Goal: Task Accomplishment & Management: Manage account settings

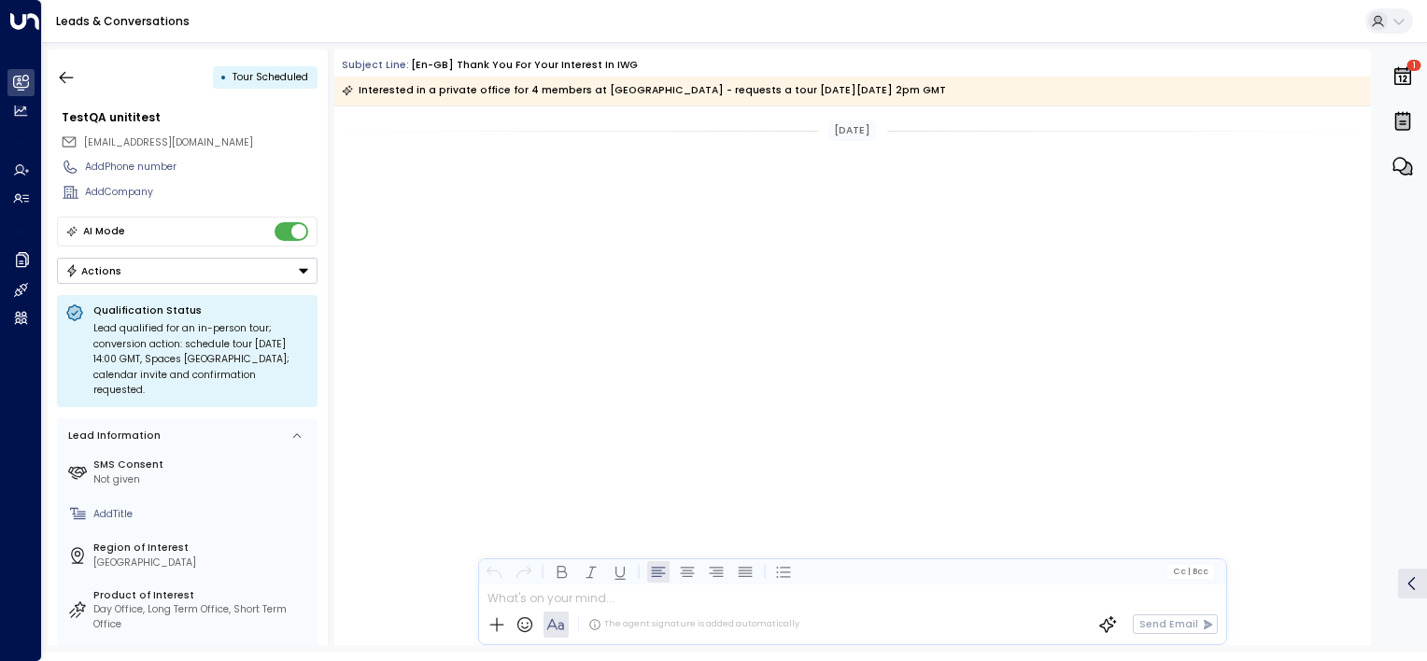
scroll to position [3148, 0]
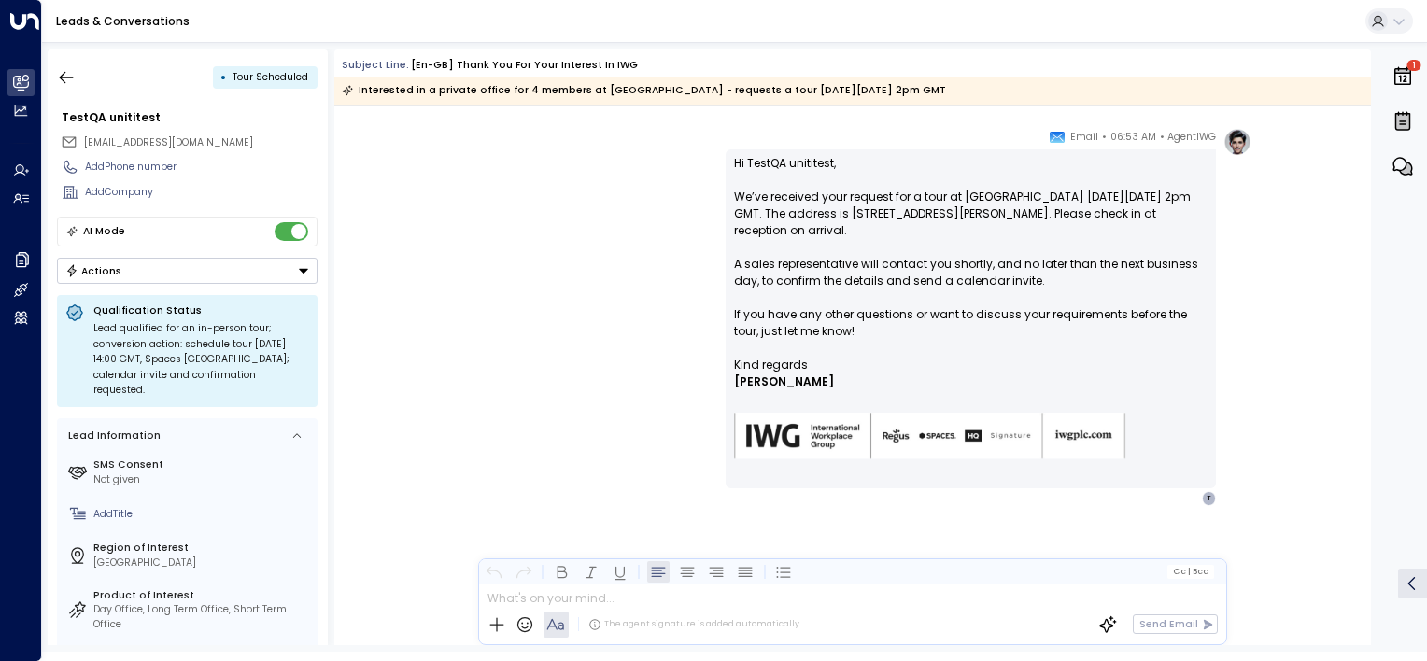
drag, startPoint x: 63, startPoint y: 78, endPoint x: 133, endPoint y: 78, distance: 70.0
click at [63, 78] on icon "button" at bounding box center [66, 77] width 19 height 19
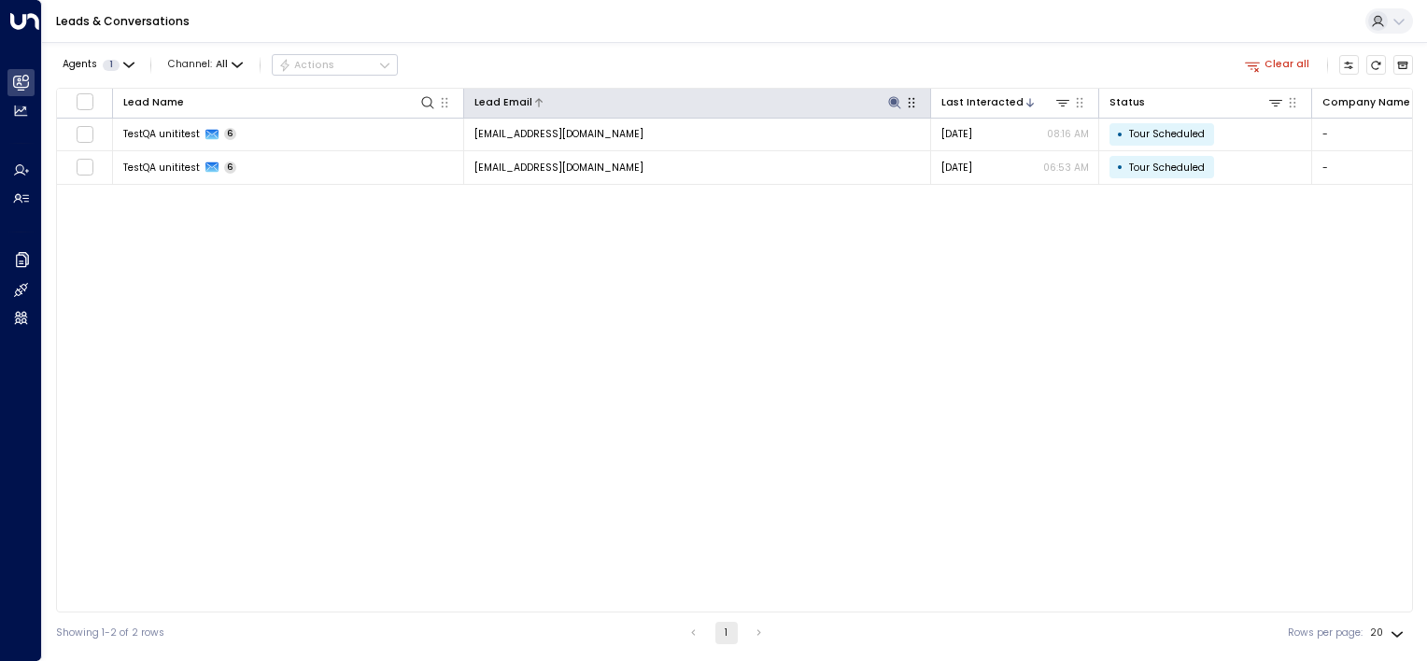
click at [894, 100] on icon at bounding box center [894, 102] width 12 height 12
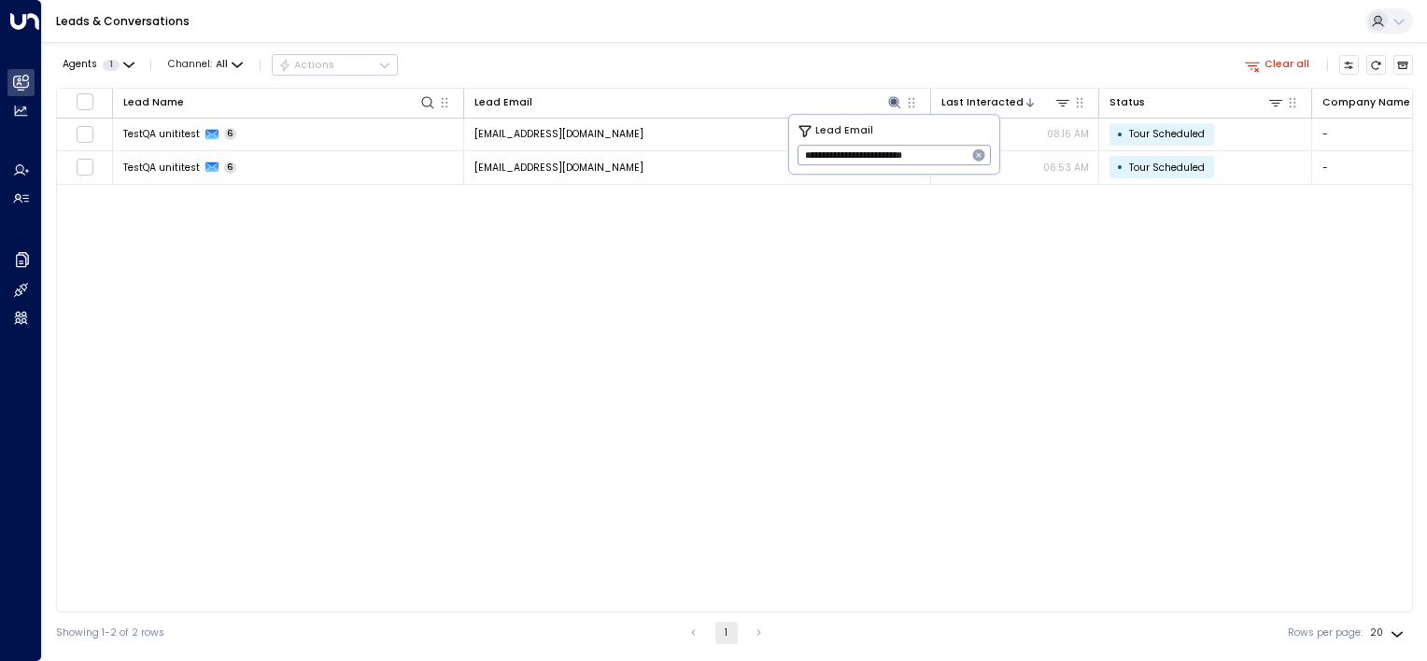
click at [975, 154] on icon "button" at bounding box center [979, 155] width 12 height 12
click at [865, 153] on input "text" at bounding box center [893, 155] width 193 height 30
paste input "**********"
type input "**********"
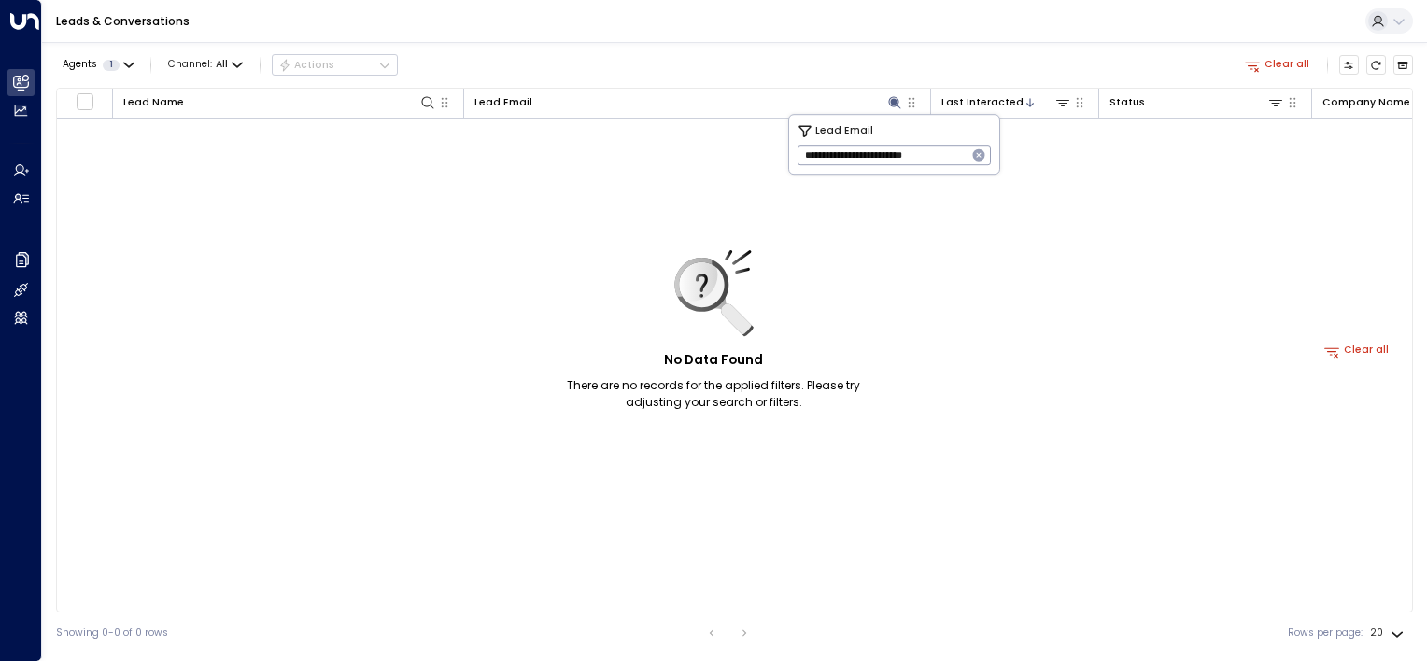
click at [981, 154] on icon "button" at bounding box center [979, 155] width 12 height 12
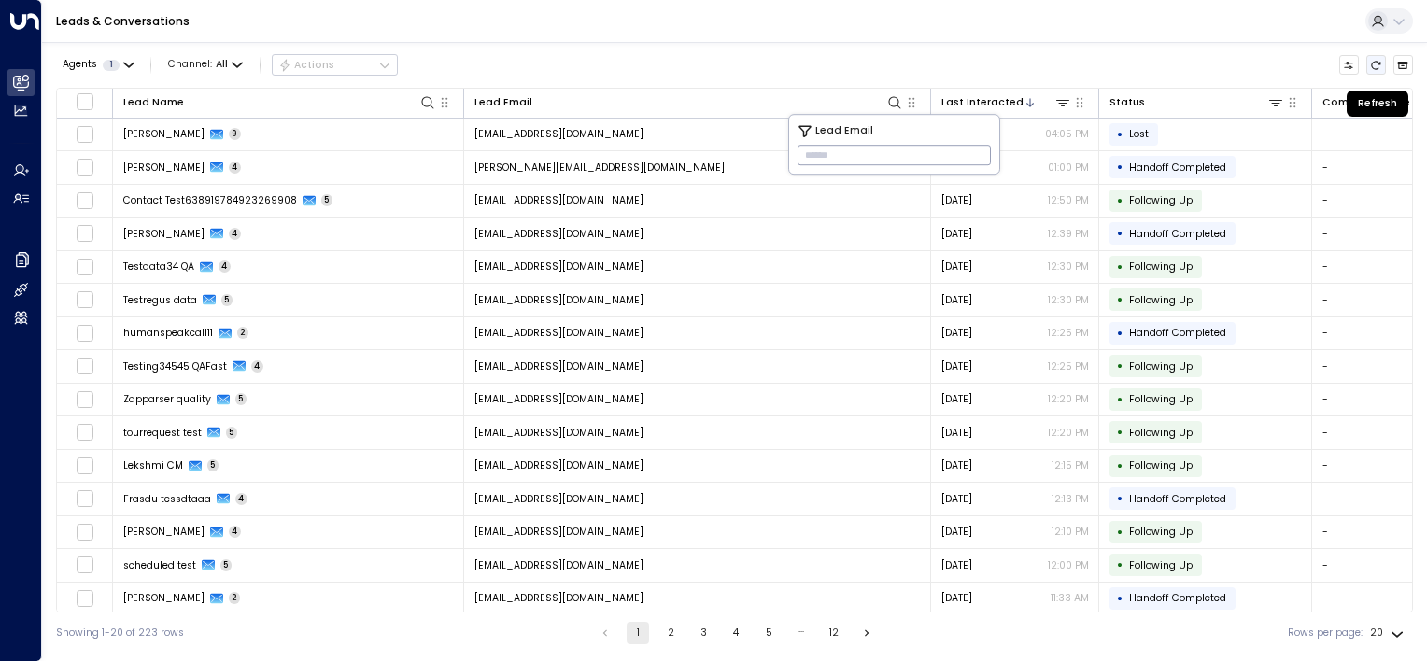
click at [1374, 63] on icon "Refresh" at bounding box center [1375, 65] width 11 height 11
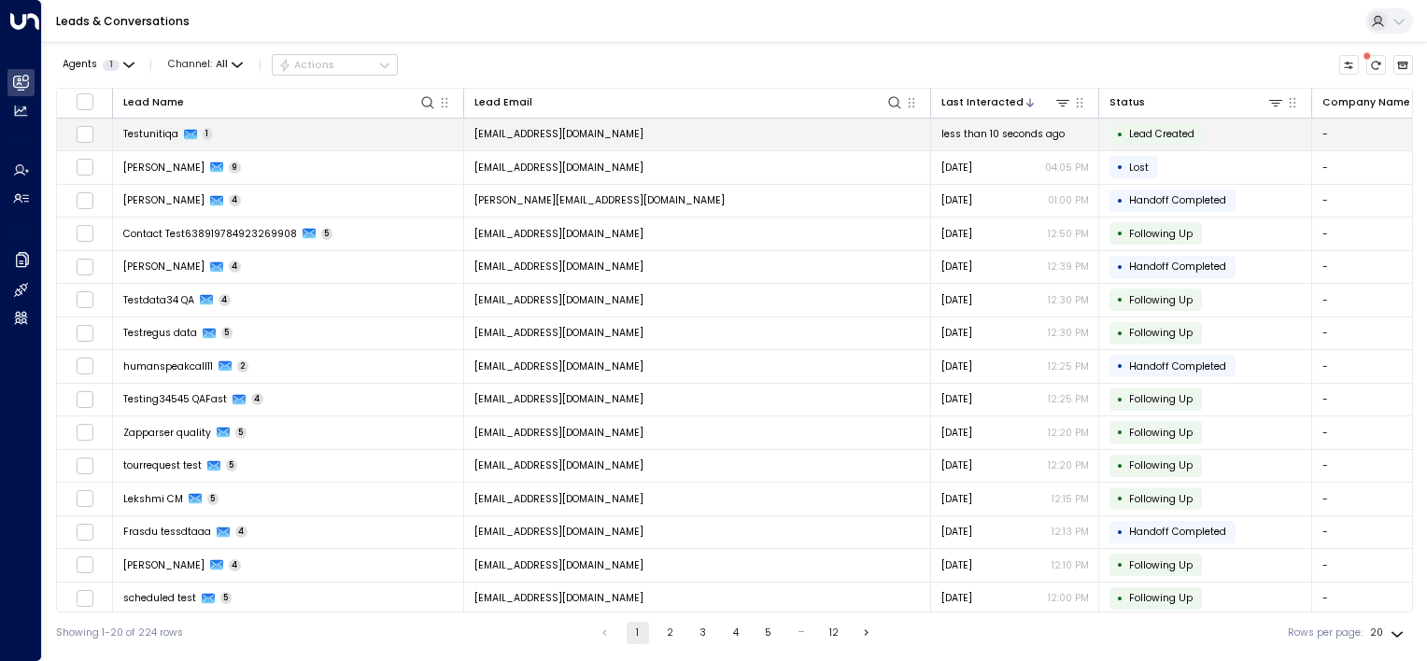
click at [719, 138] on td "[EMAIL_ADDRESS][DOMAIN_NAME]" at bounding box center [697, 135] width 467 height 33
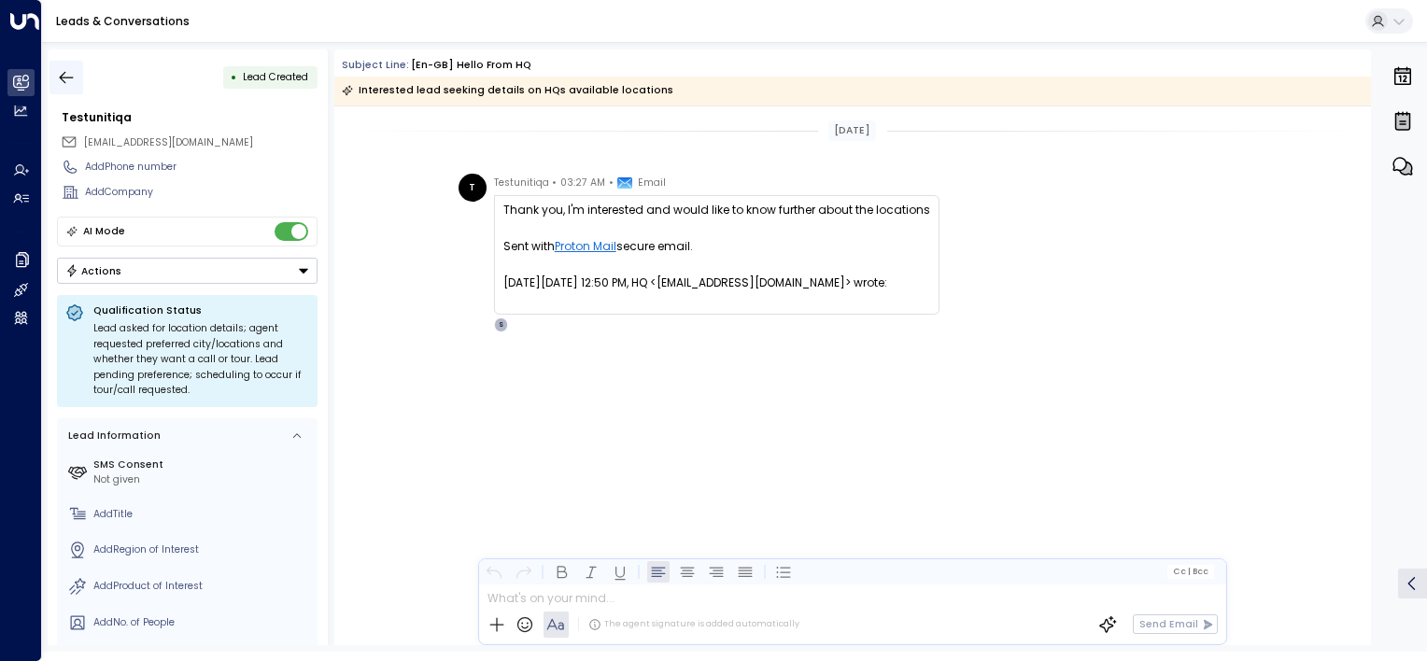
click at [72, 77] on icon "button" at bounding box center [66, 77] width 19 height 19
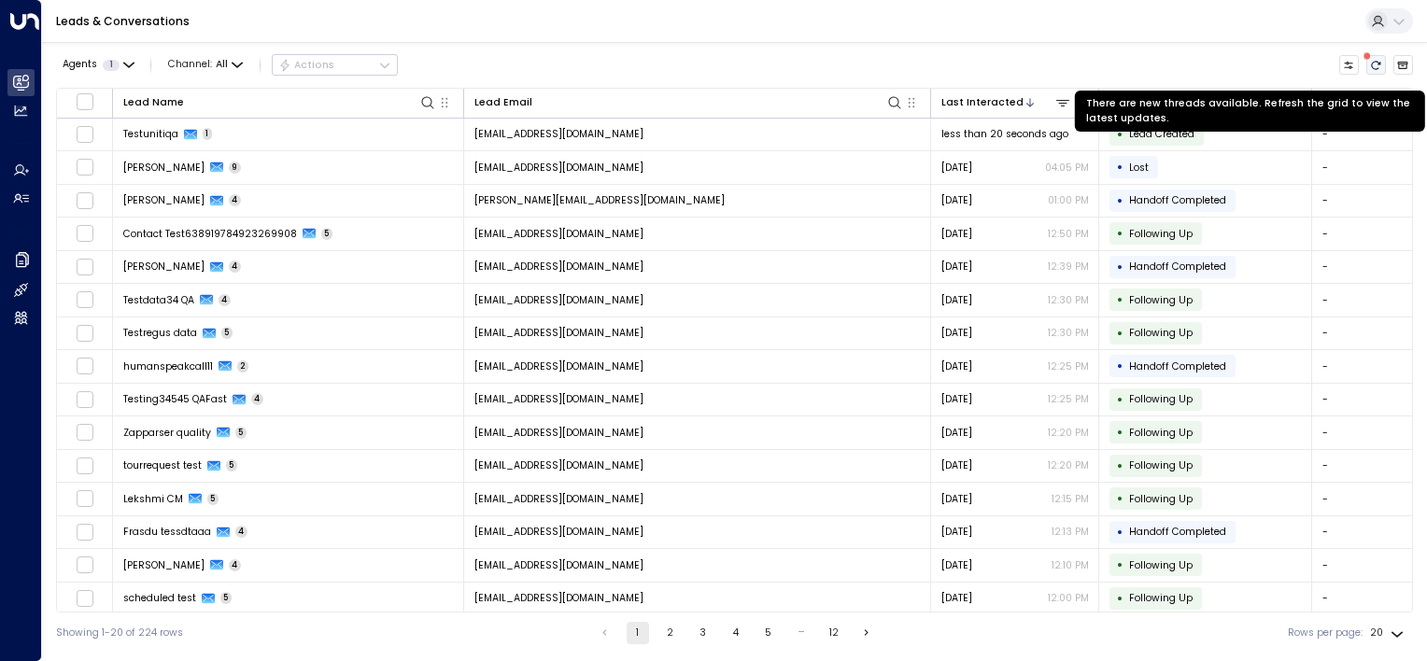
click at [1371, 61] on icon "There are new threads available. Refresh the grid to view the latest updates." at bounding box center [1375, 65] width 11 height 11
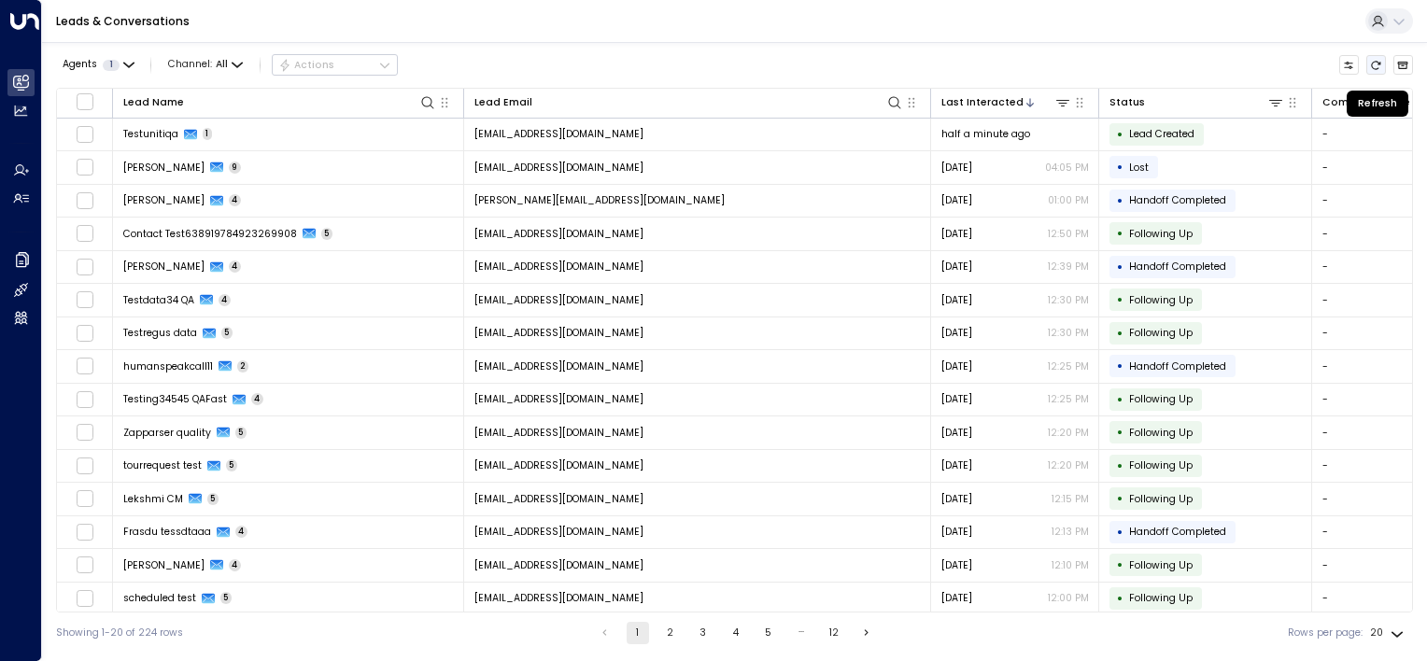
click at [1371, 61] on icon "Refresh" at bounding box center [1375, 65] width 11 height 11
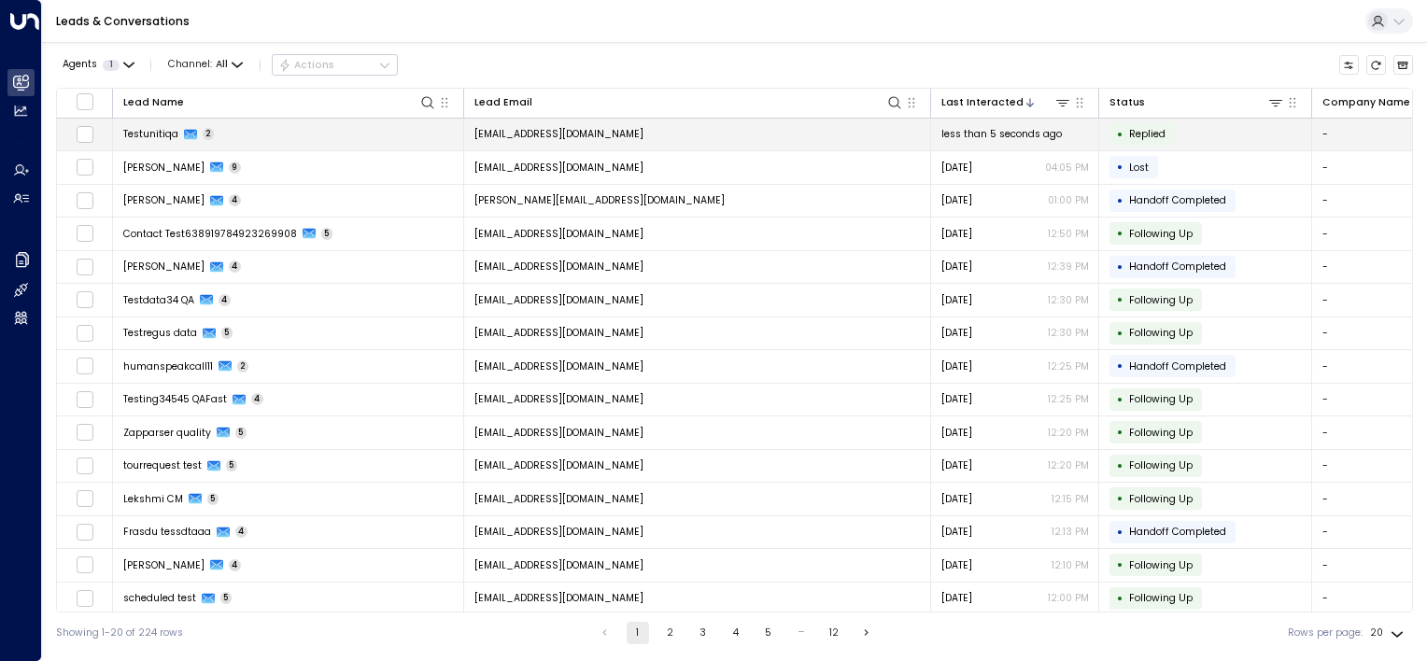
click at [768, 135] on td "[EMAIL_ADDRESS][DOMAIN_NAME]" at bounding box center [697, 135] width 467 height 33
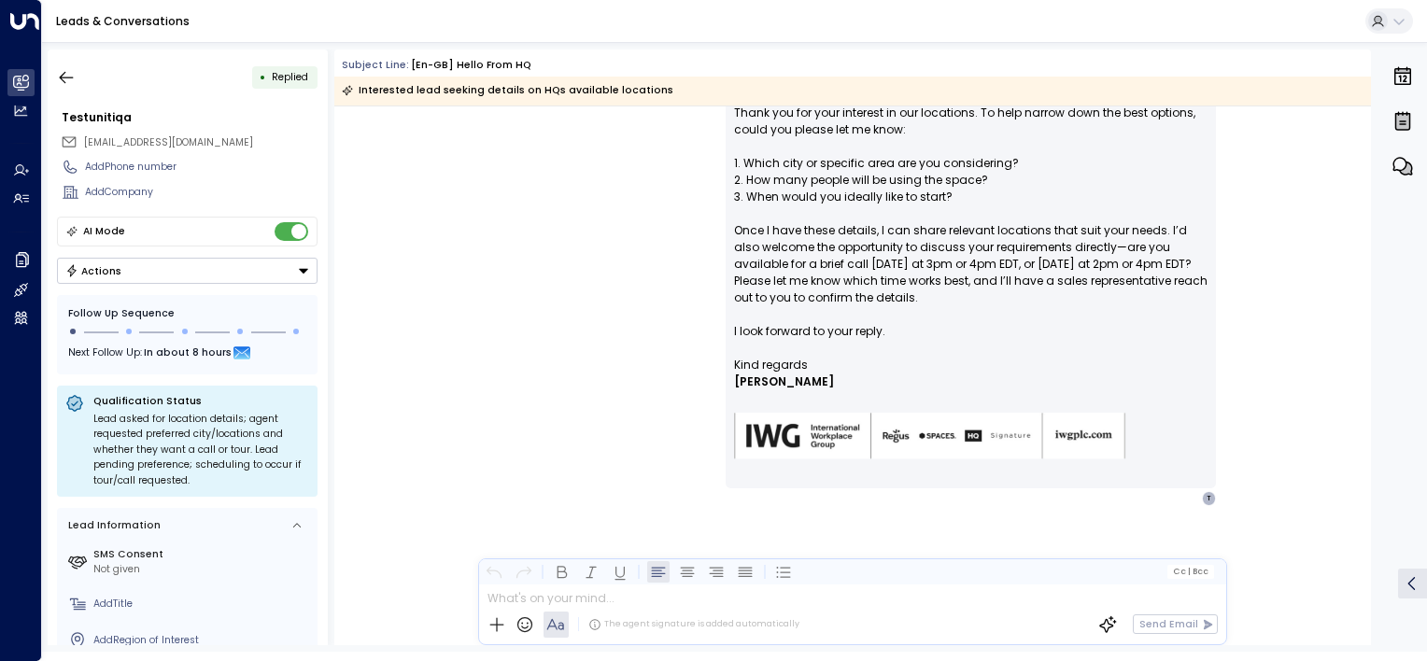
scroll to position [263, 0]
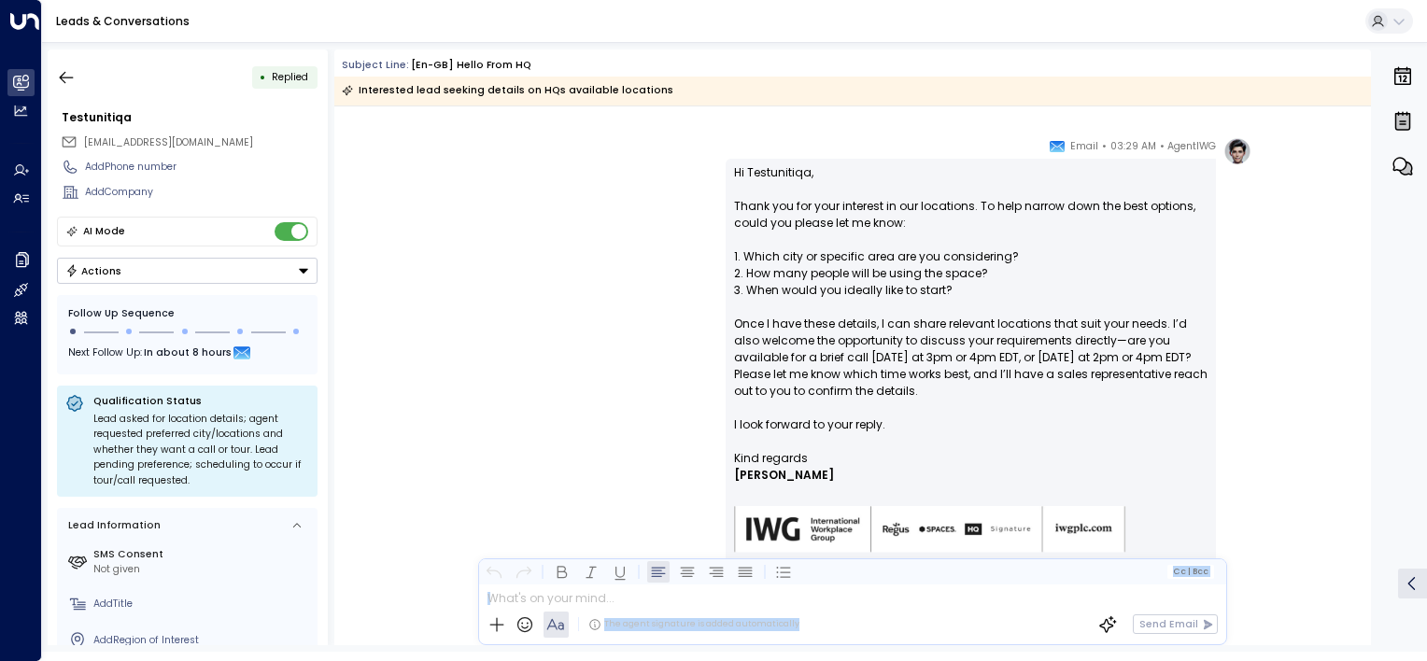
drag, startPoint x: 1371, startPoint y: 457, endPoint x: 1376, endPoint y: 471, distance: 16.0
click at [1376, 471] on div "• Replied Testunitiqa [EMAIL_ADDRESS][DOMAIN_NAME] Add Phone number Add Company…" at bounding box center [737, 347] width 1379 height 596
drag, startPoint x: 1376, startPoint y: 471, endPoint x: 1292, endPoint y: 436, distance: 91.2
click at [1292, 436] on div "AgentIWG • 03:29 AM • Email Hi Testunitiqa, Thank you for your interest in our …" at bounding box center [852, 438] width 1036 height 602
click at [66, 73] on icon "button" at bounding box center [66, 77] width 19 height 19
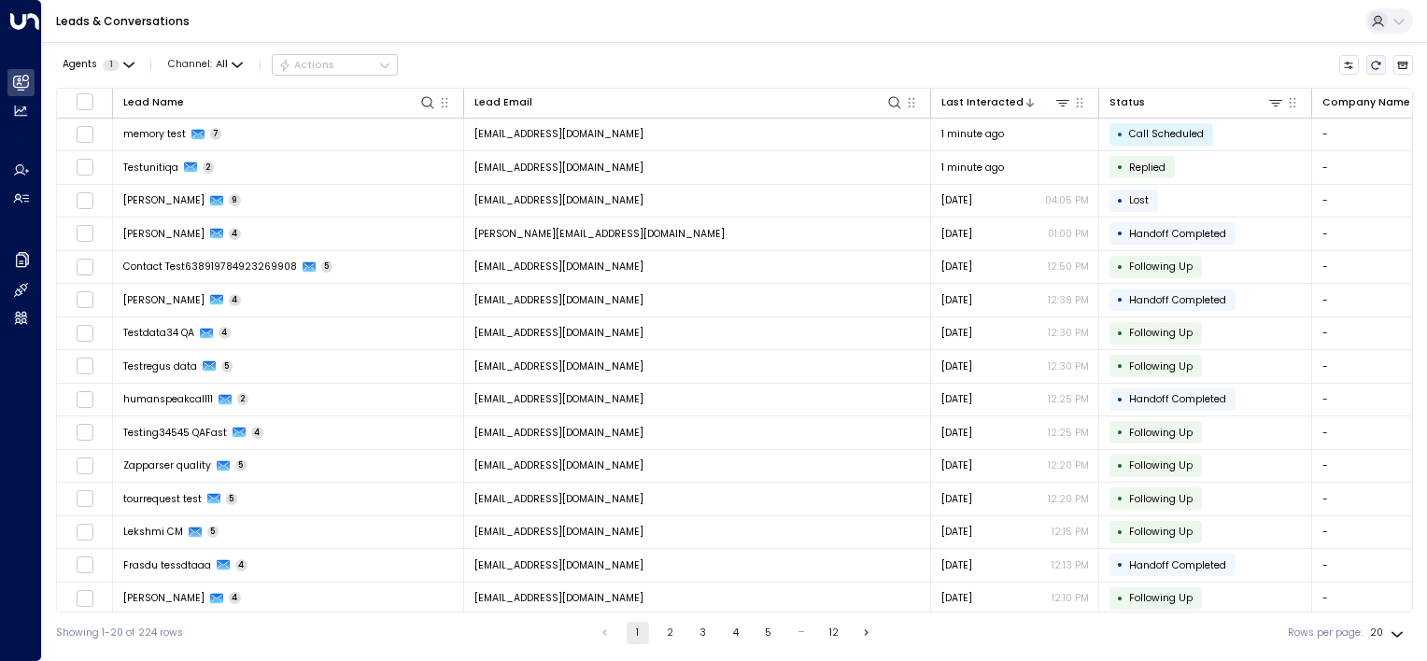
click at [1376, 63] on icon "Refresh" at bounding box center [1375, 65] width 11 height 11
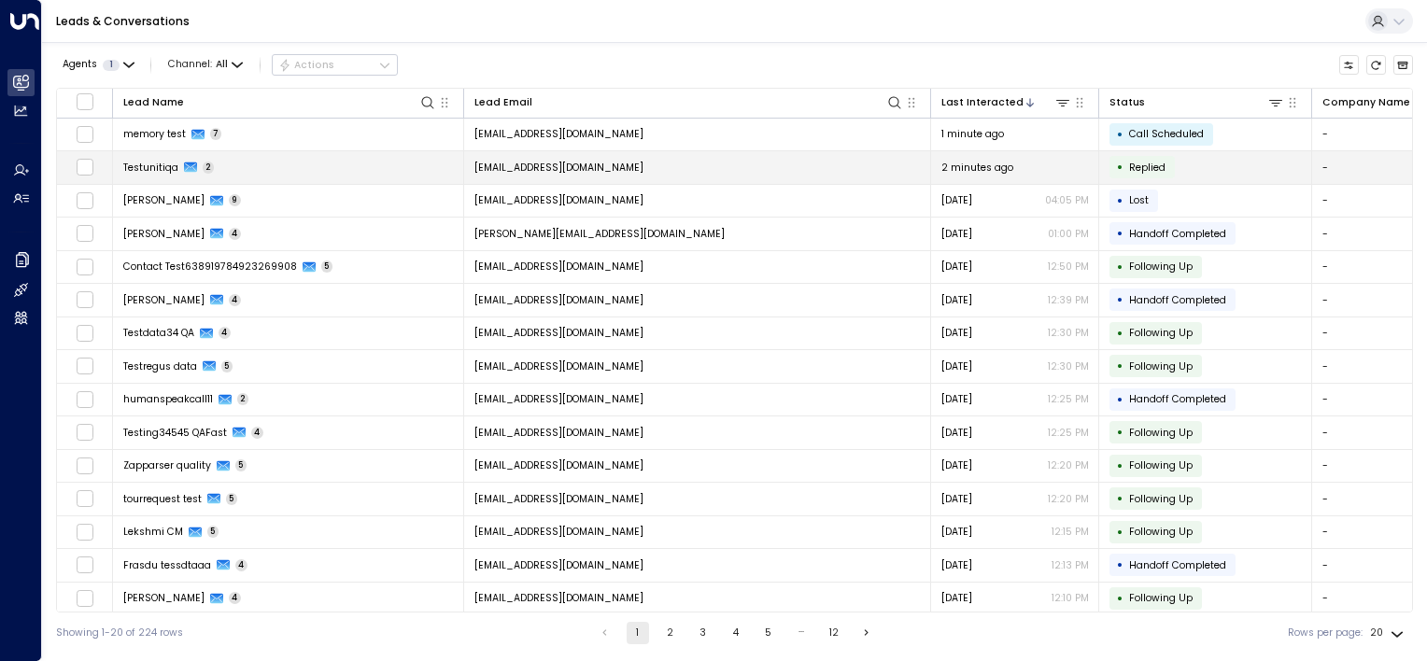
click at [774, 169] on td "[EMAIL_ADDRESS][DOMAIN_NAME]" at bounding box center [697, 167] width 467 height 33
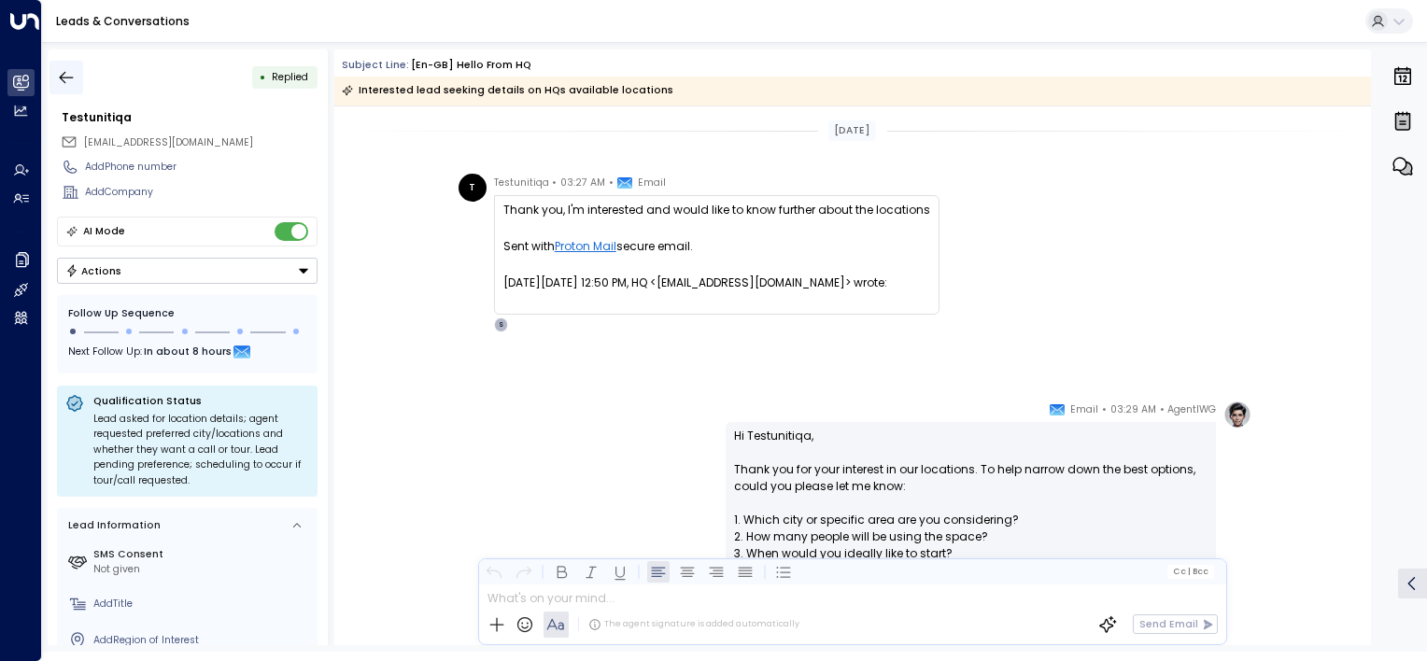
click at [63, 76] on icon "button" at bounding box center [66, 77] width 19 height 19
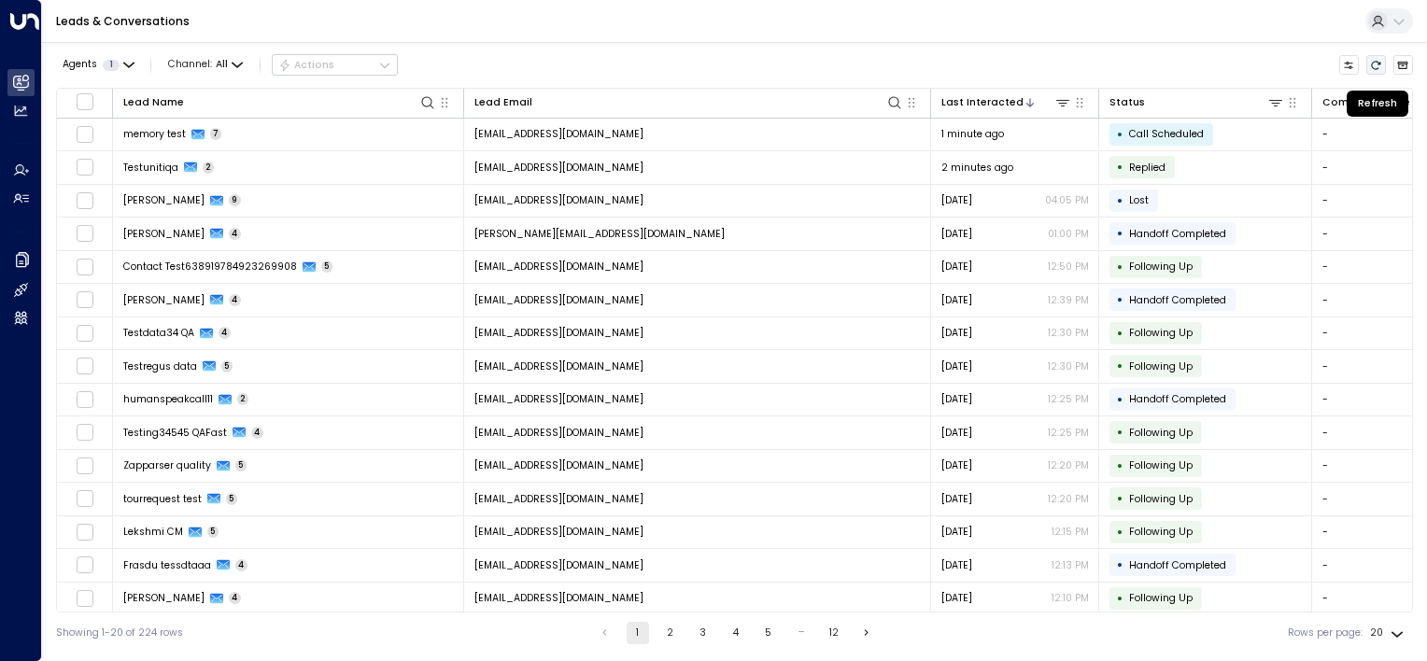
click at [1379, 61] on icon "Refresh" at bounding box center [1375, 65] width 11 height 11
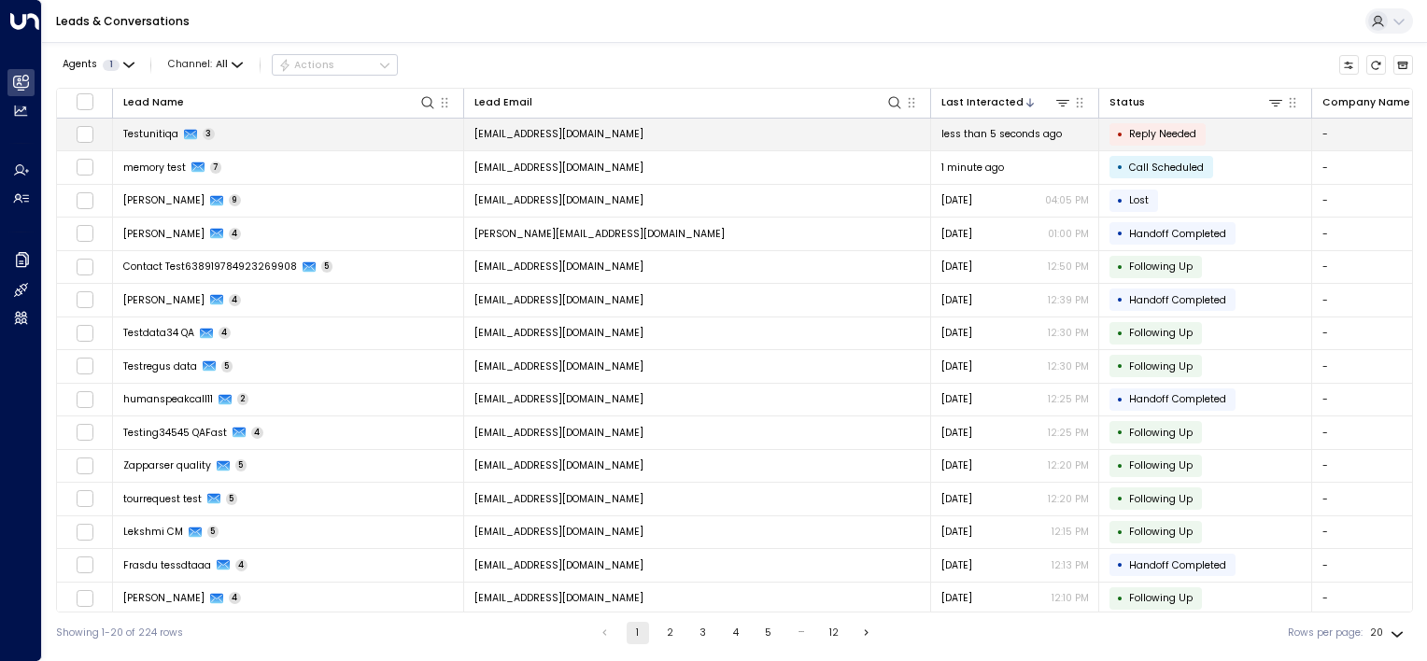
click at [780, 135] on td "[EMAIL_ADDRESS][DOMAIN_NAME]" at bounding box center [697, 135] width 467 height 33
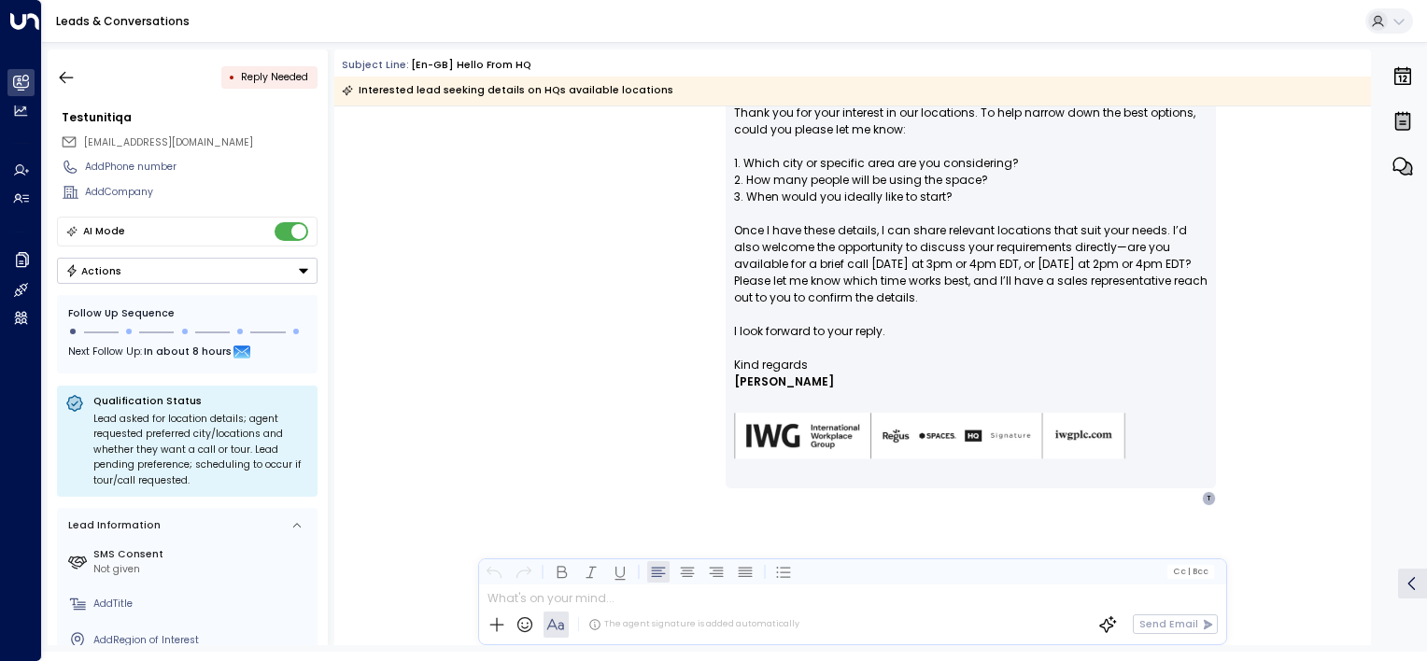
scroll to position [654, 0]
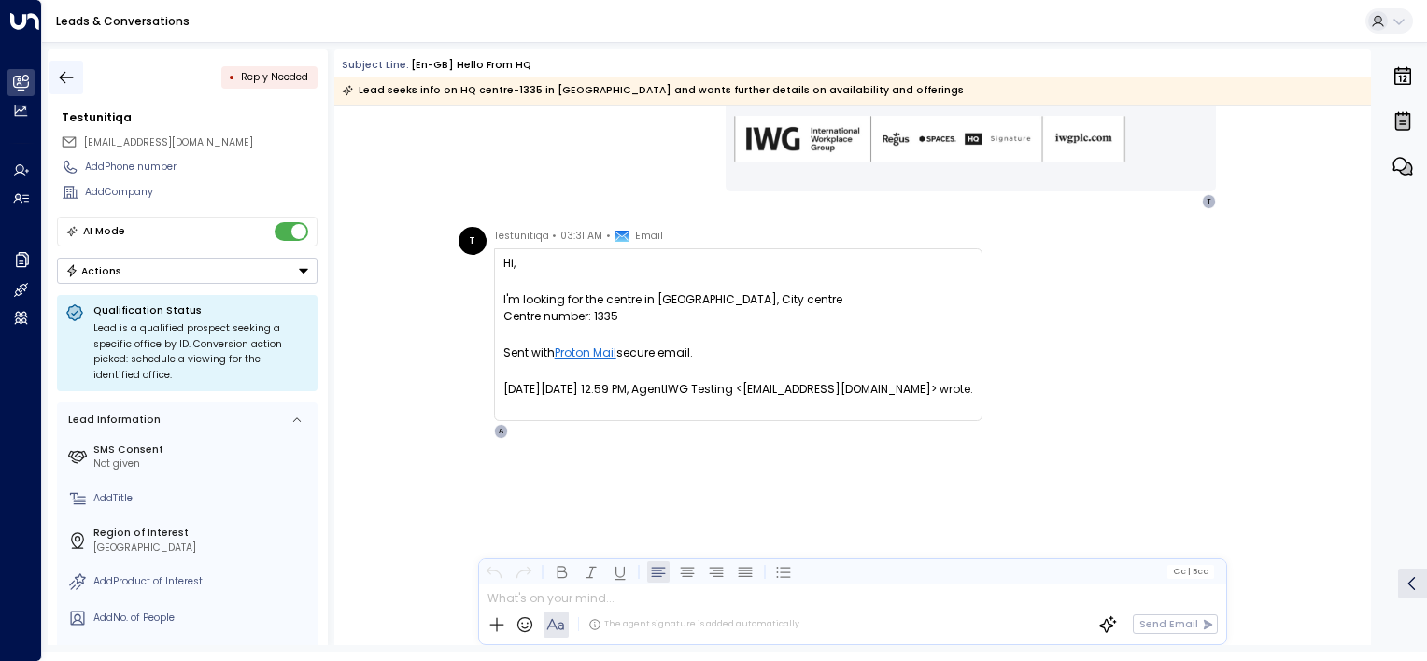
click at [59, 71] on icon "button" at bounding box center [66, 77] width 19 height 19
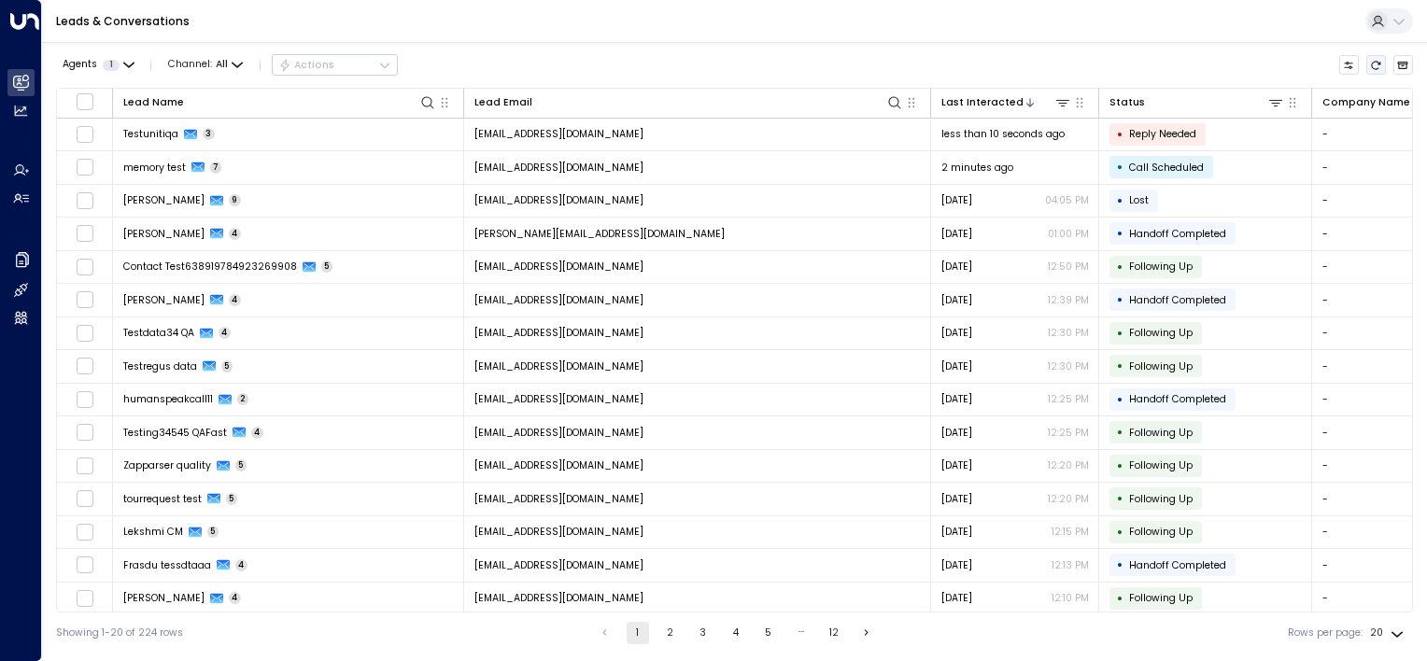
click at [1376, 63] on icon "Refresh" at bounding box center [1375, 65] width 11 height 11
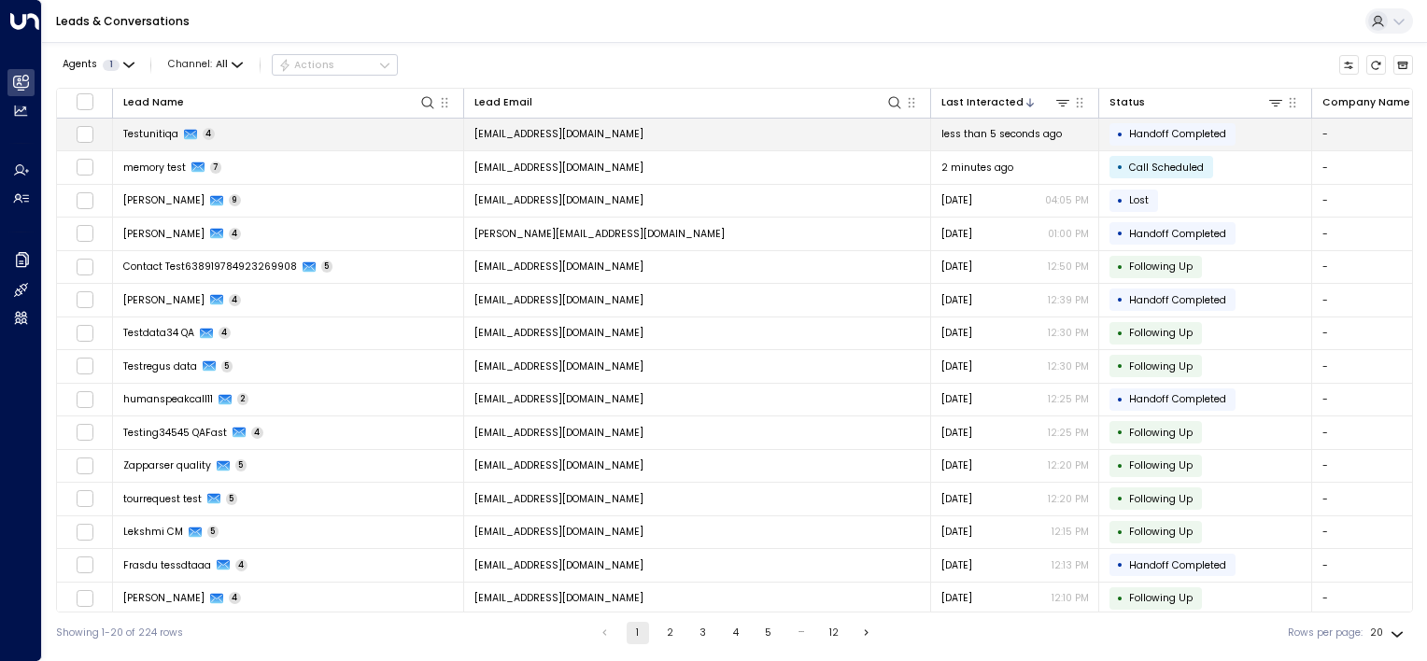
click at [721, 139] on td "[EMAIL_ADDRESS][DOMAIN_NAME]" at bounding box center [697, 135] width 467 height 33
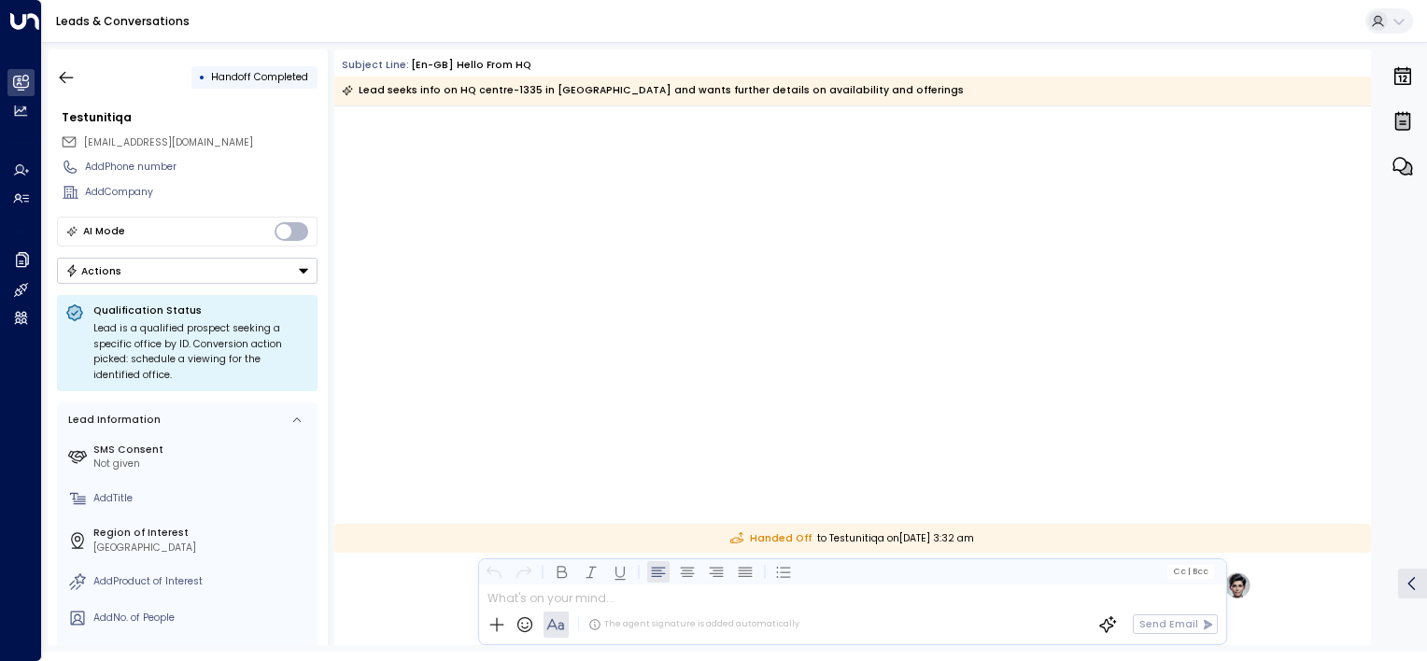
scroll to position [1046, 0]
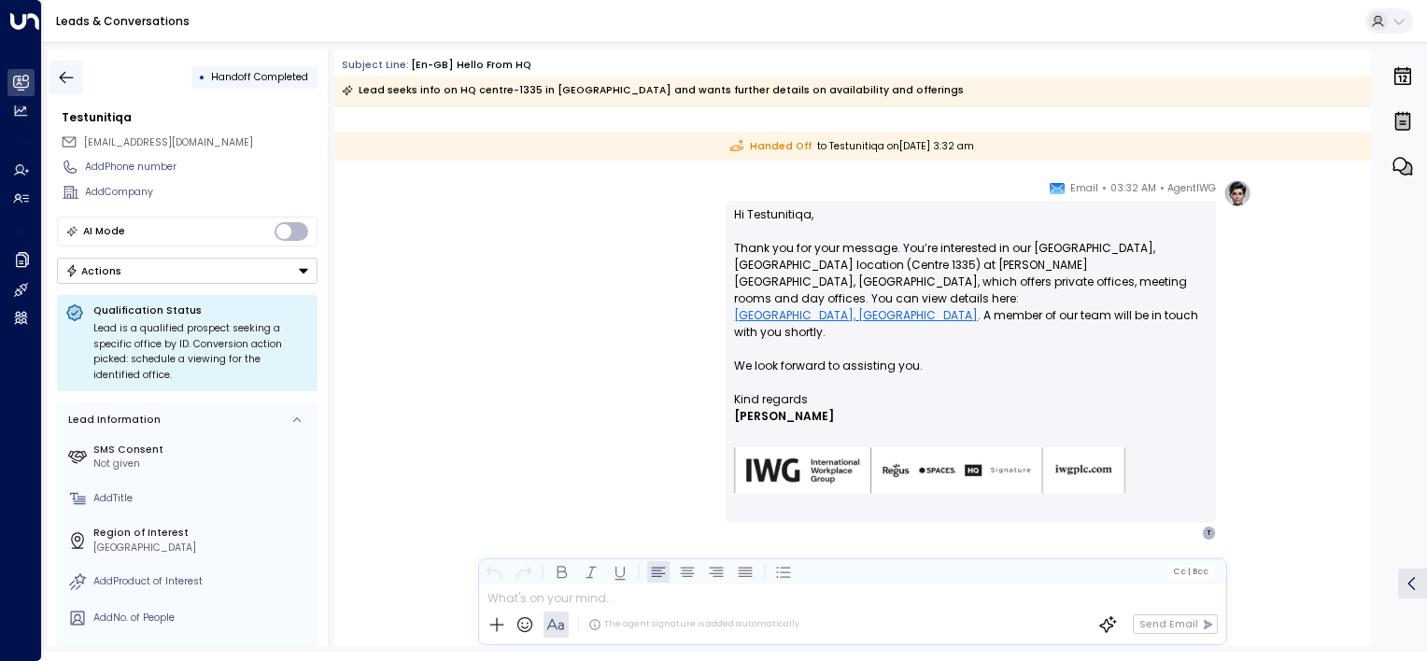
click at [68, 75] on icon "button" at bounding box center [66, 77] width 19 height 19
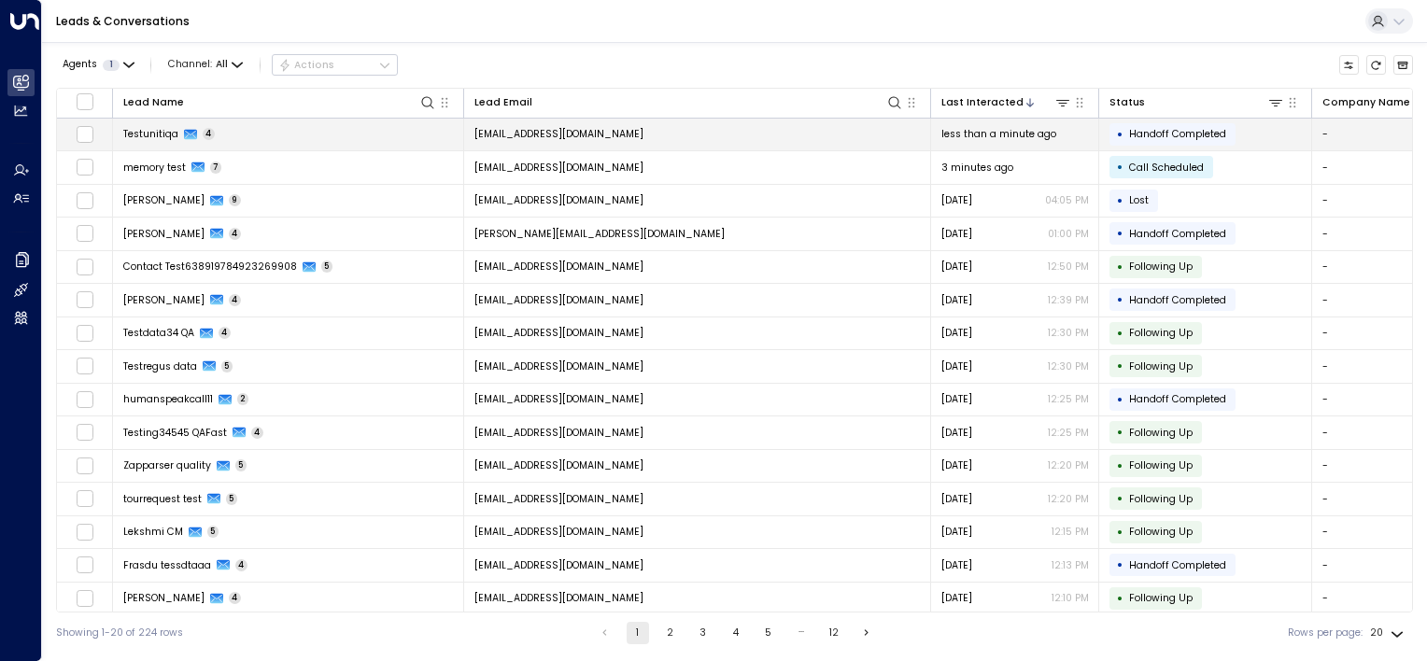
click at [853, 140] on td "[EMAIL_ADDRESS][DOMAIN_NAME]" at bounding box center [697, 135] width 467 height 33
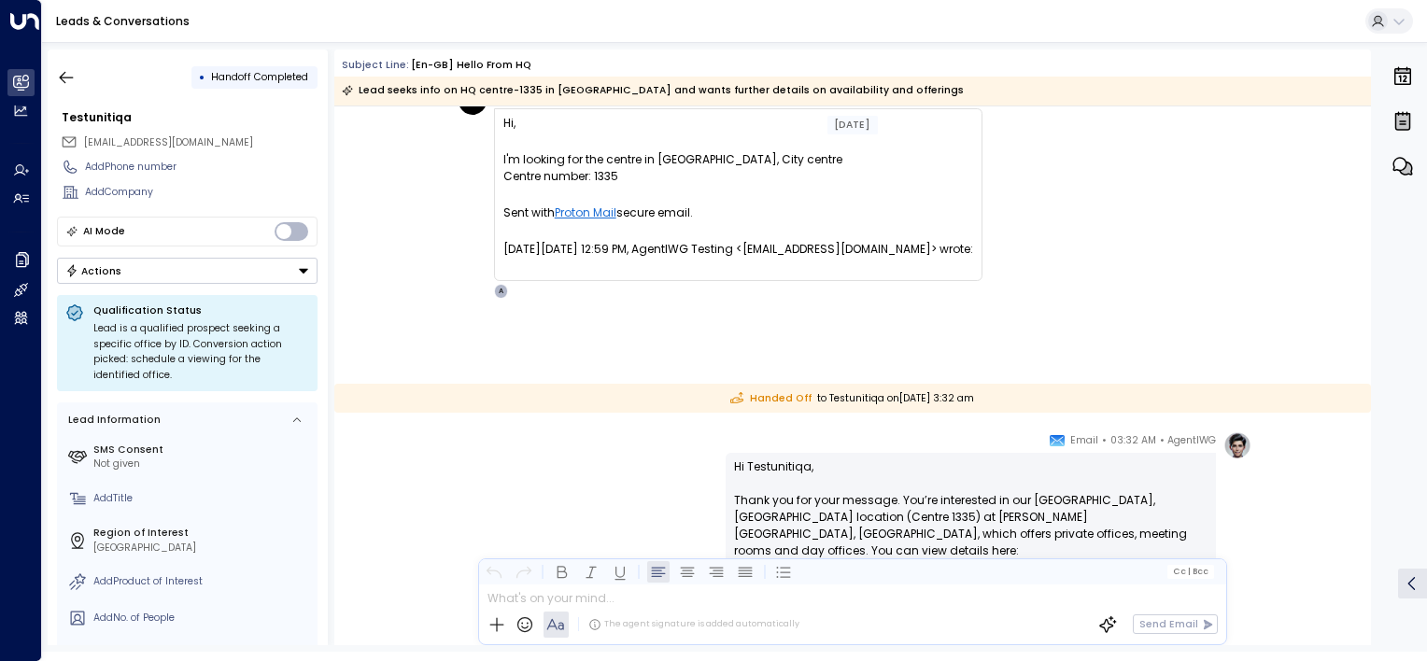
scroll to position [795, 0]
click at [60, 69] on icon "button" at bounding box center [66, 77] width 19 height 19
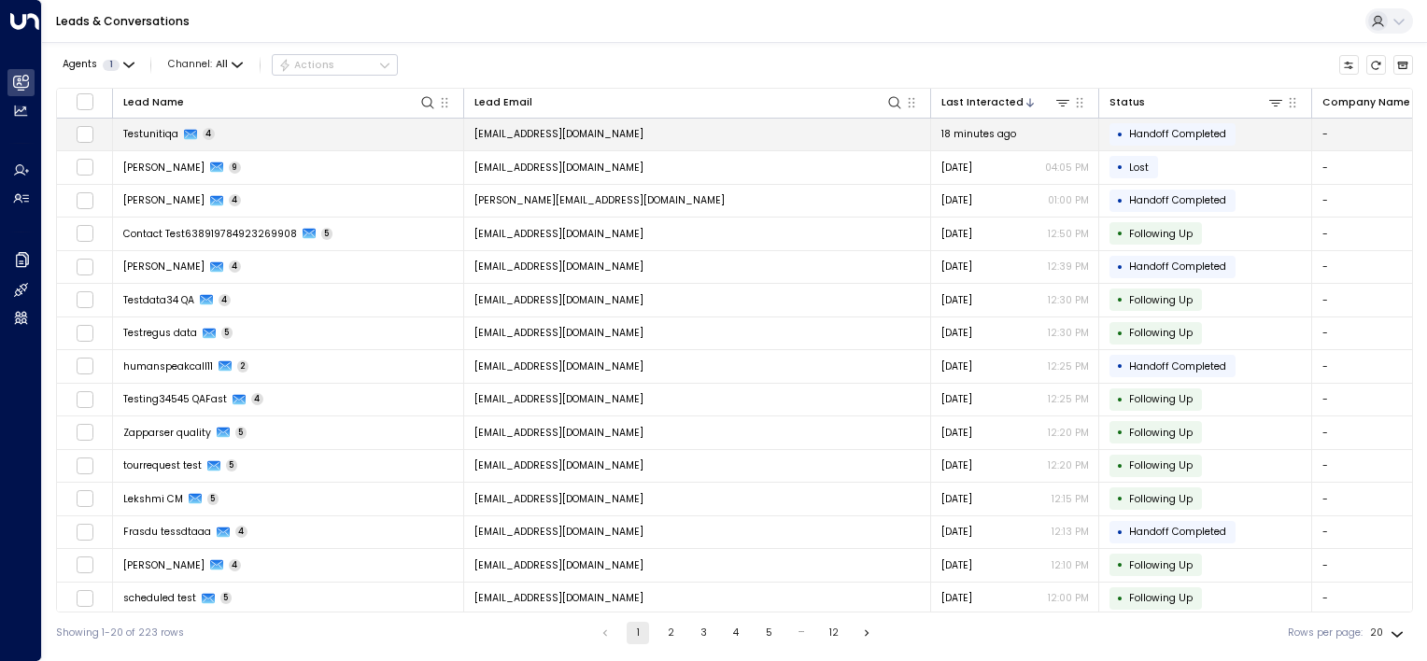
click at [1221, 135] on span "Handoff Completed" at bounding box center [1177, 134] width 97 height 14
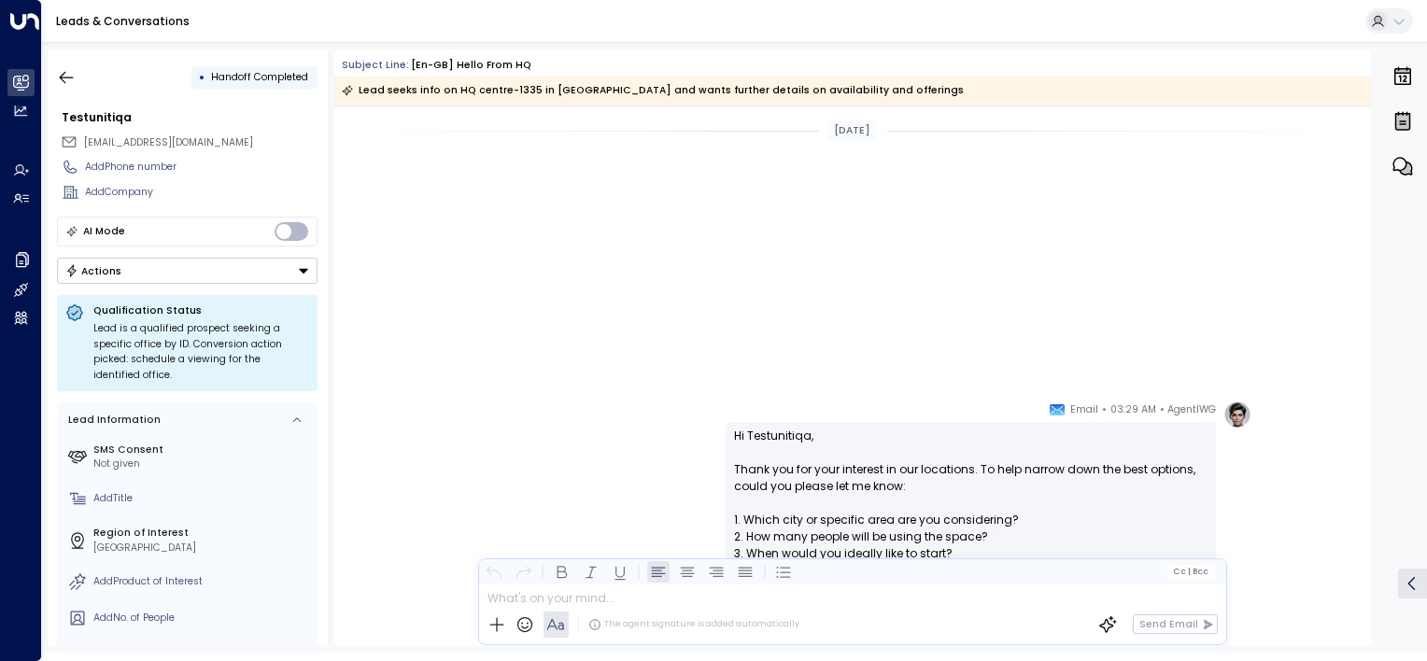
scroll to position [1047, 0]
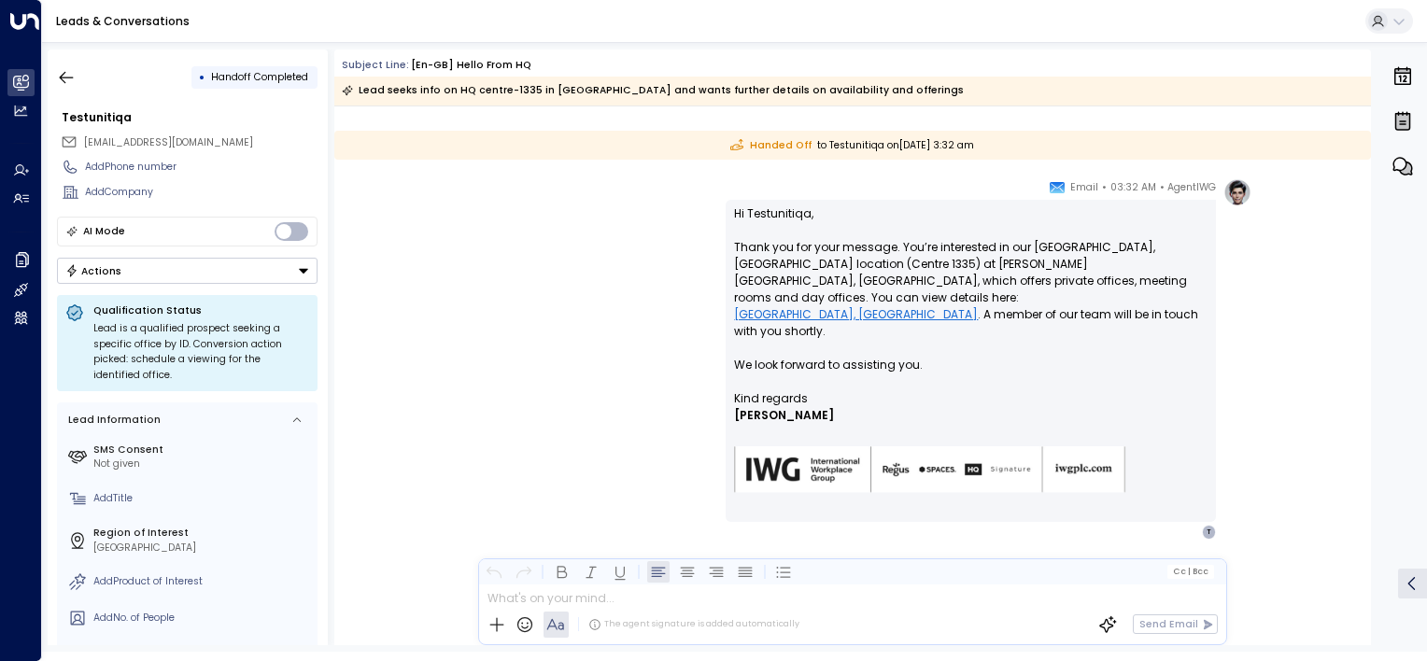
click at [280, 79] on span "Handoff Completed" at bounding box center [259, 77] width 97 height 14
click at [63, 75] on icon "button" at bounding box center [66, 77] width 19 height 19
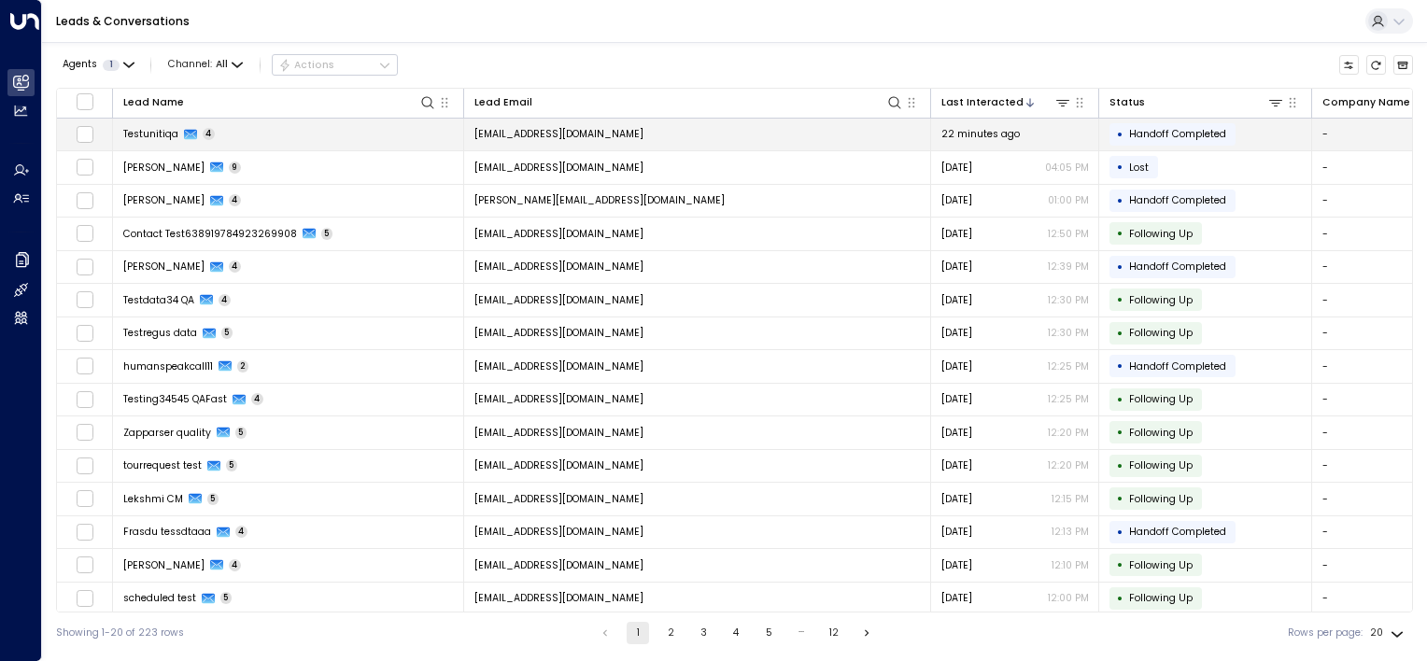
click at [798, 134] on td "[EMAIL_ADDRESS][DOMAIN_NAME]" at bounding box center [697, 135] width 467 height 33
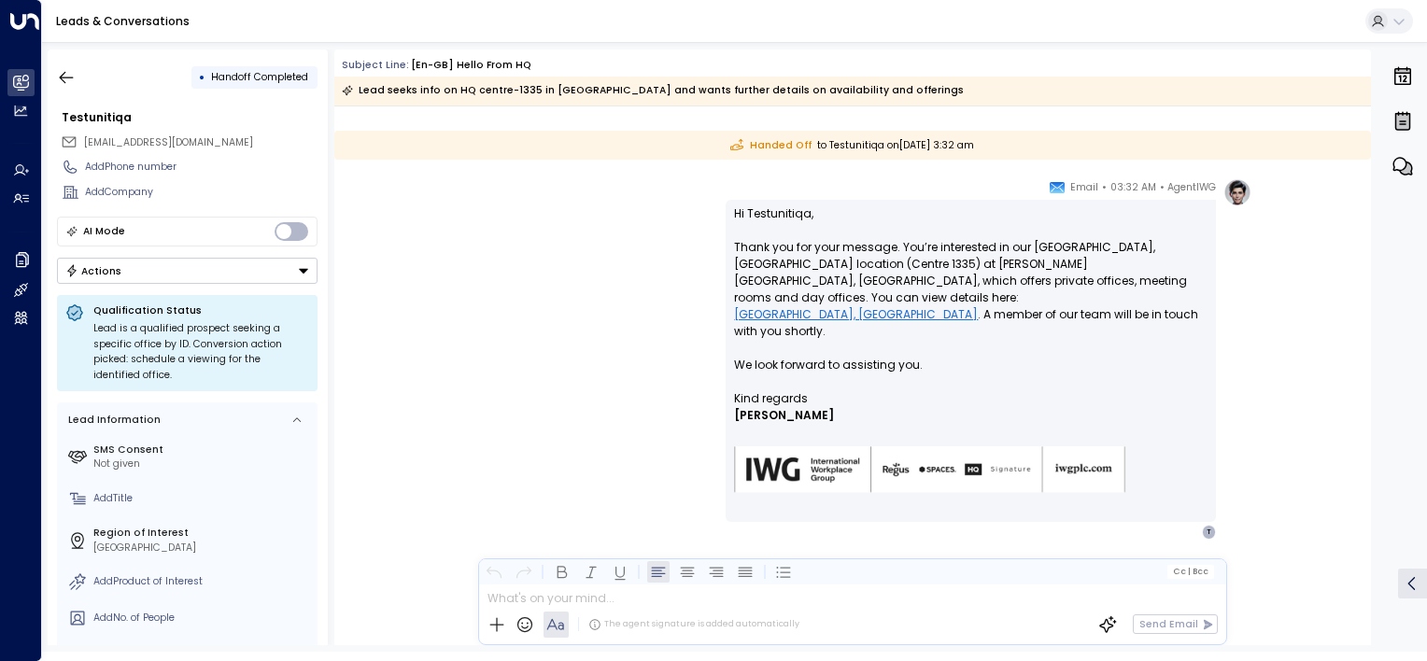
scroll to position [1046, 0]
click at [63, 76] on icon "button" at bounding box center [66, 77] width 19 height 19
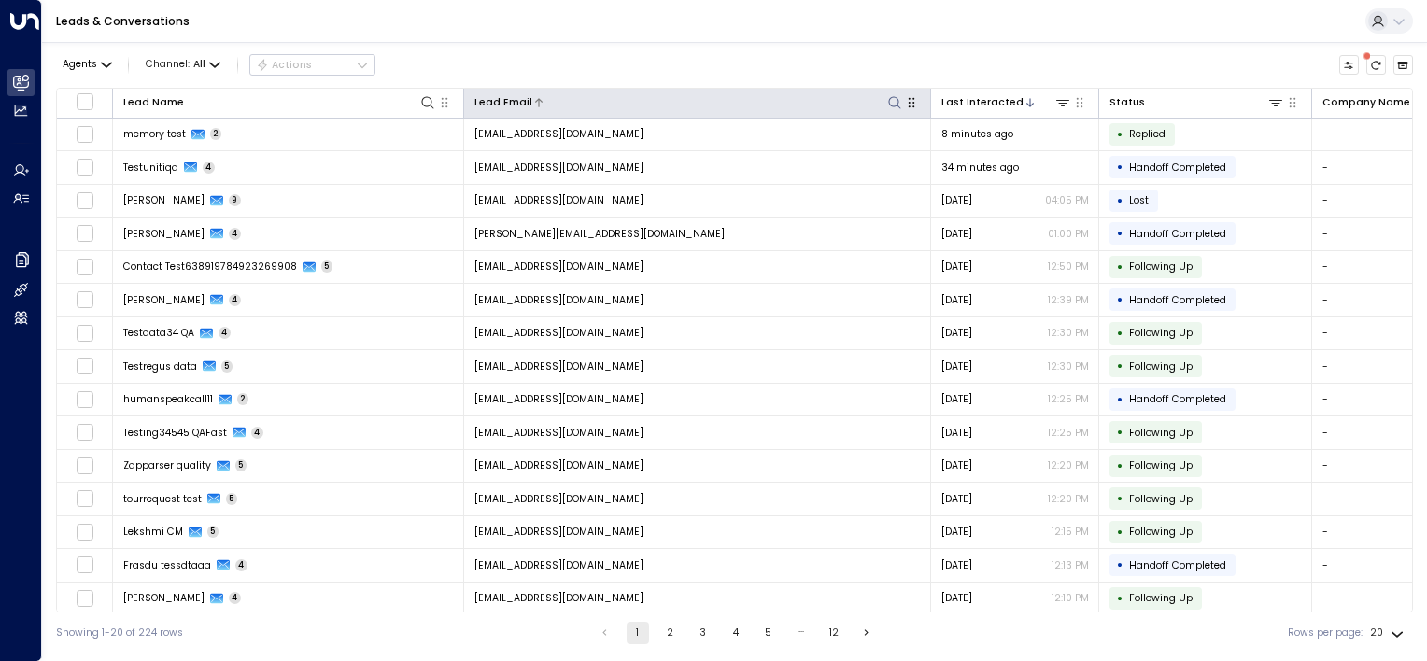
click at [893, 102] on icon at bounding box center [894, 102] width 15 height 15
type input "**********"
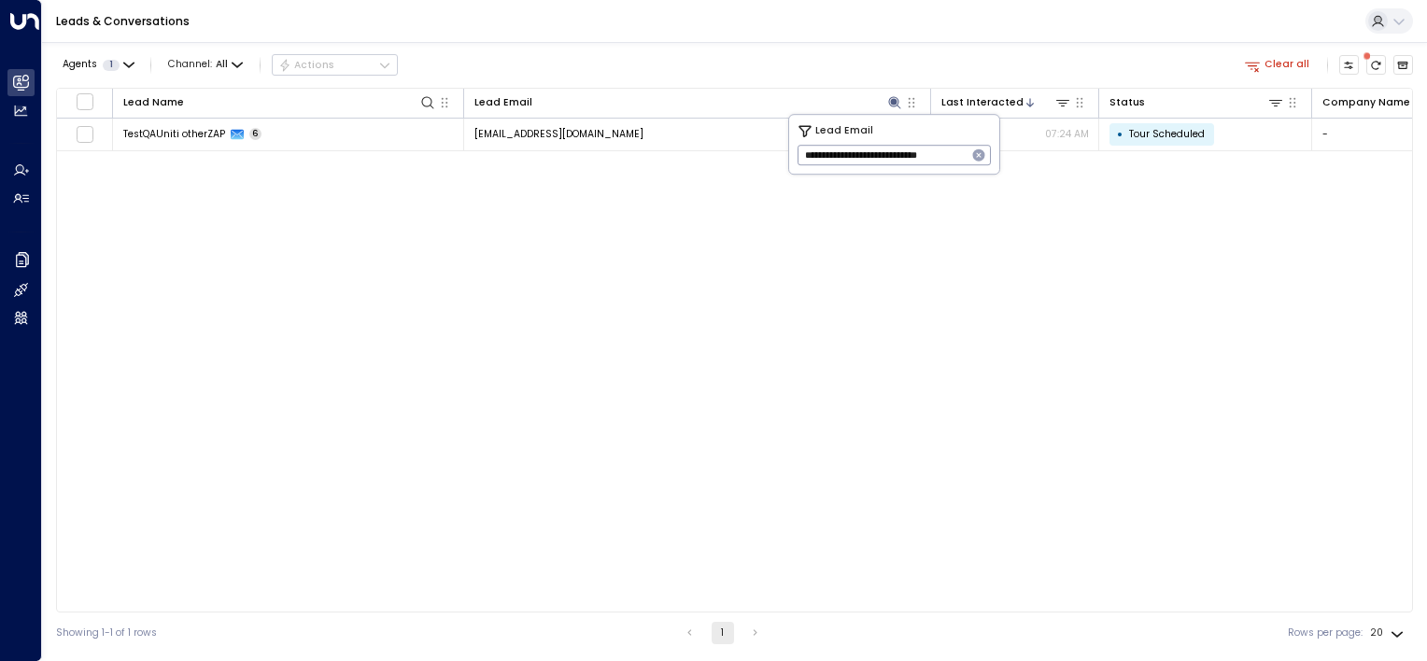
click at [977, 156] on icon "button" at bounding box center [978, 155] width 15 height 15
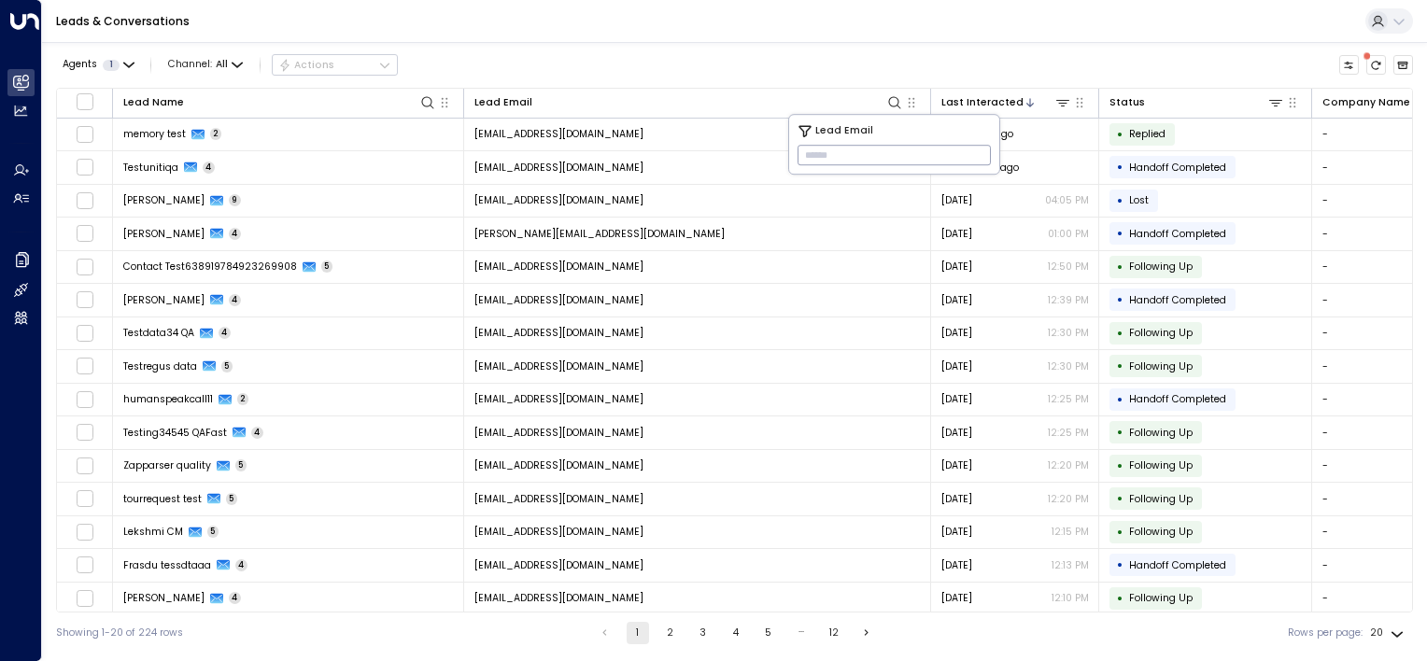
click at [818, 152] on input "text" at bounding box center [893, 155] width 193 height 30
paste input "**********"
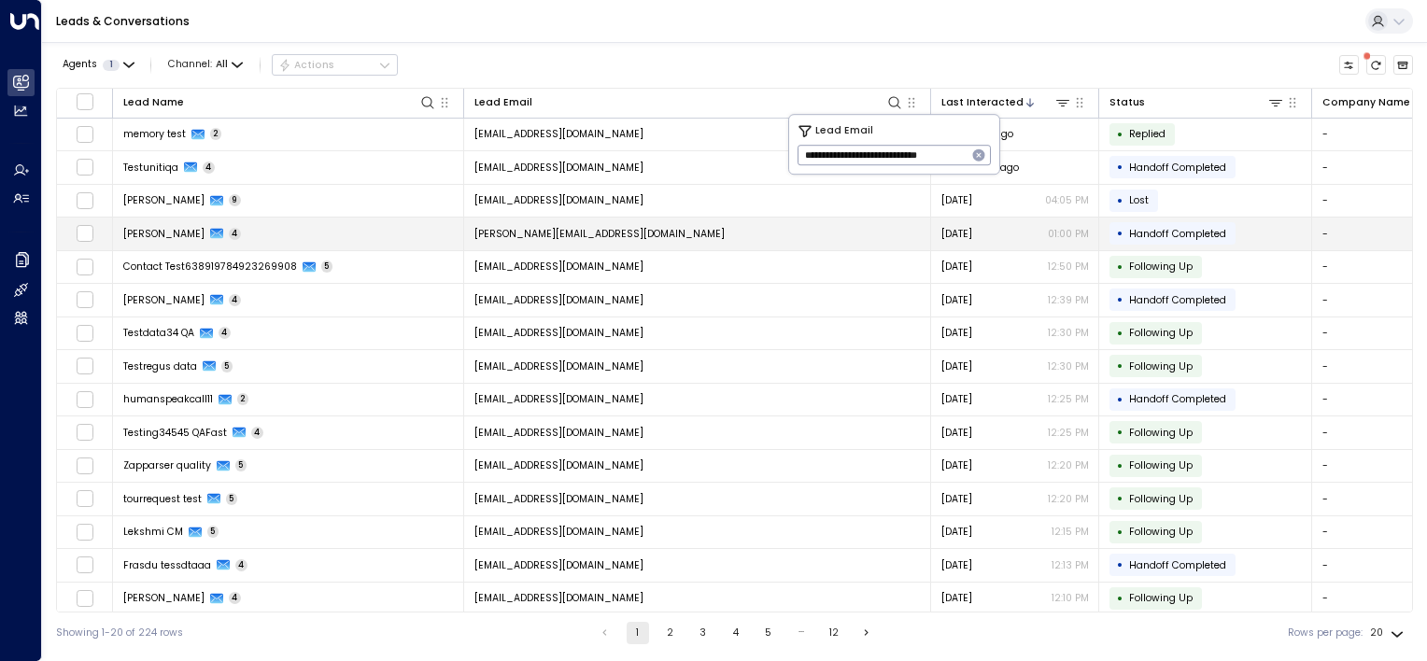
type input "**********"
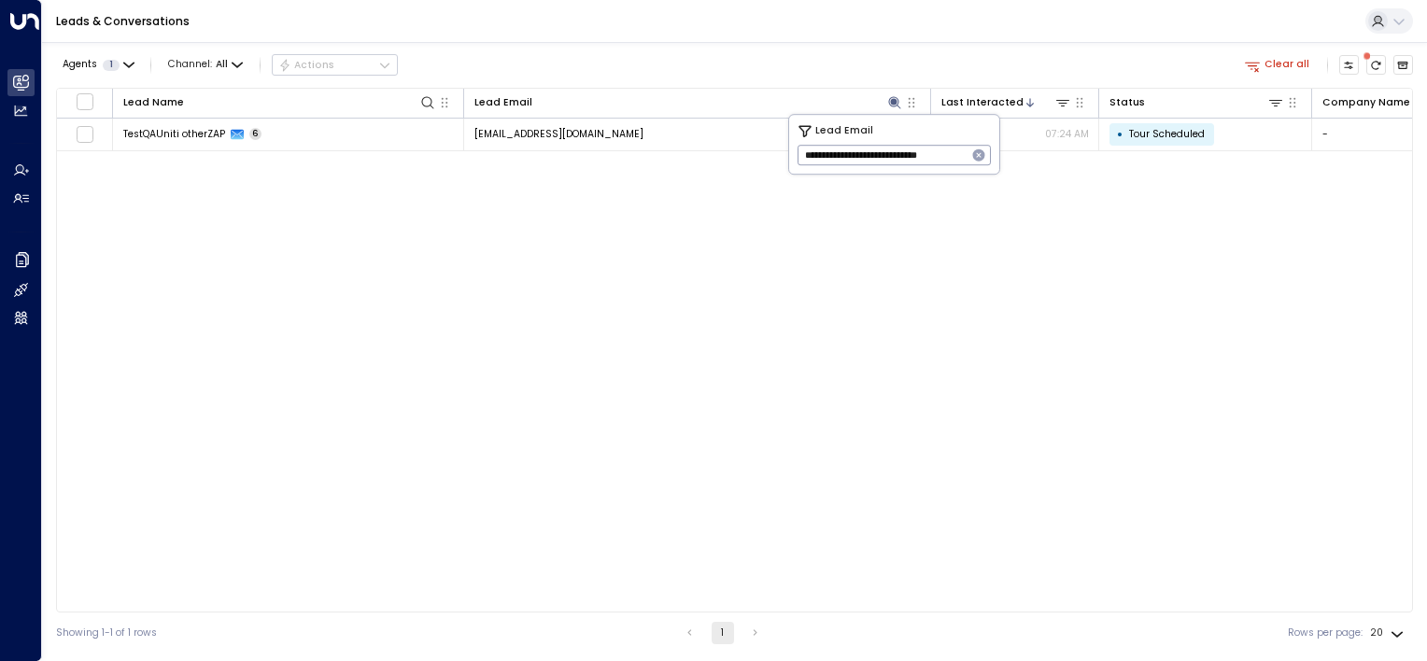
click at [794, 302] on div "Lead Name Lead Email Last Interacted Status Company Name Product # of people AI…" at bounding box center [734, 350] width 1357 height 525
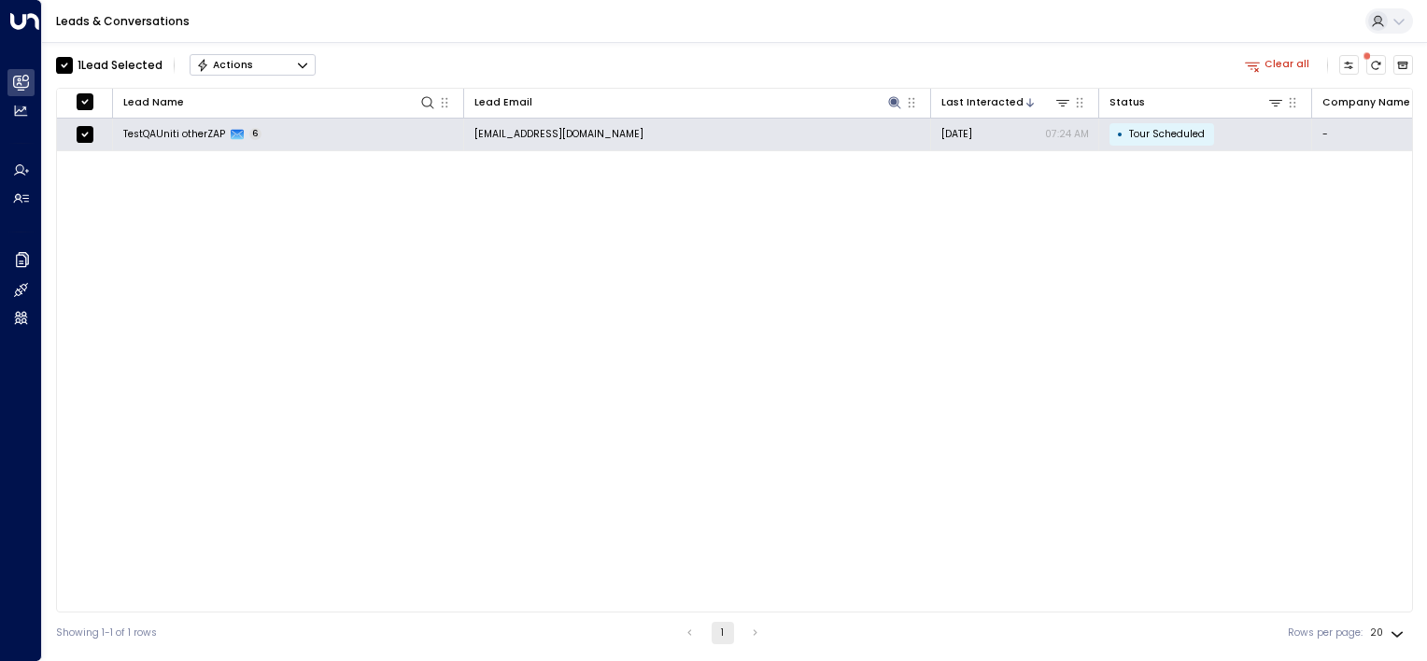
click at [250, 63] on button "Actions" at bounding box center [253, 65] width 126 height 22
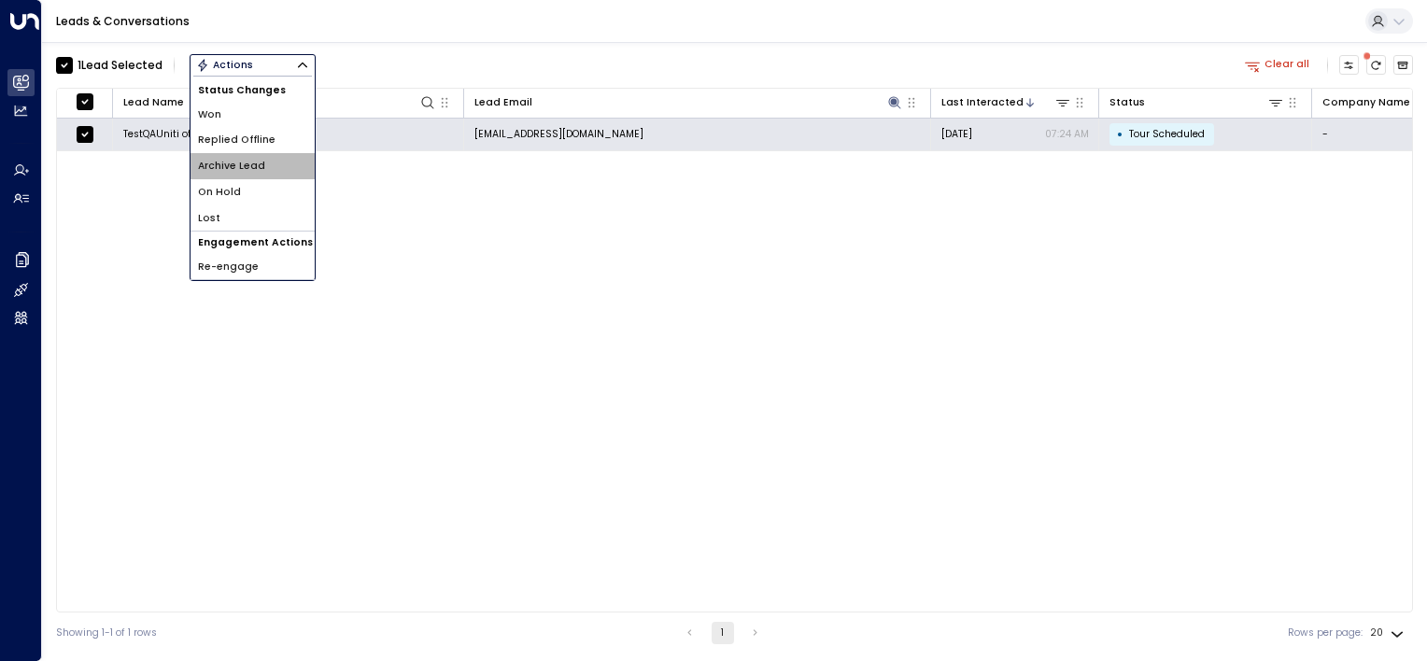
click at [246, 168] on span "Archive Lead" at bounding box center [231, 166] width 67 height 15
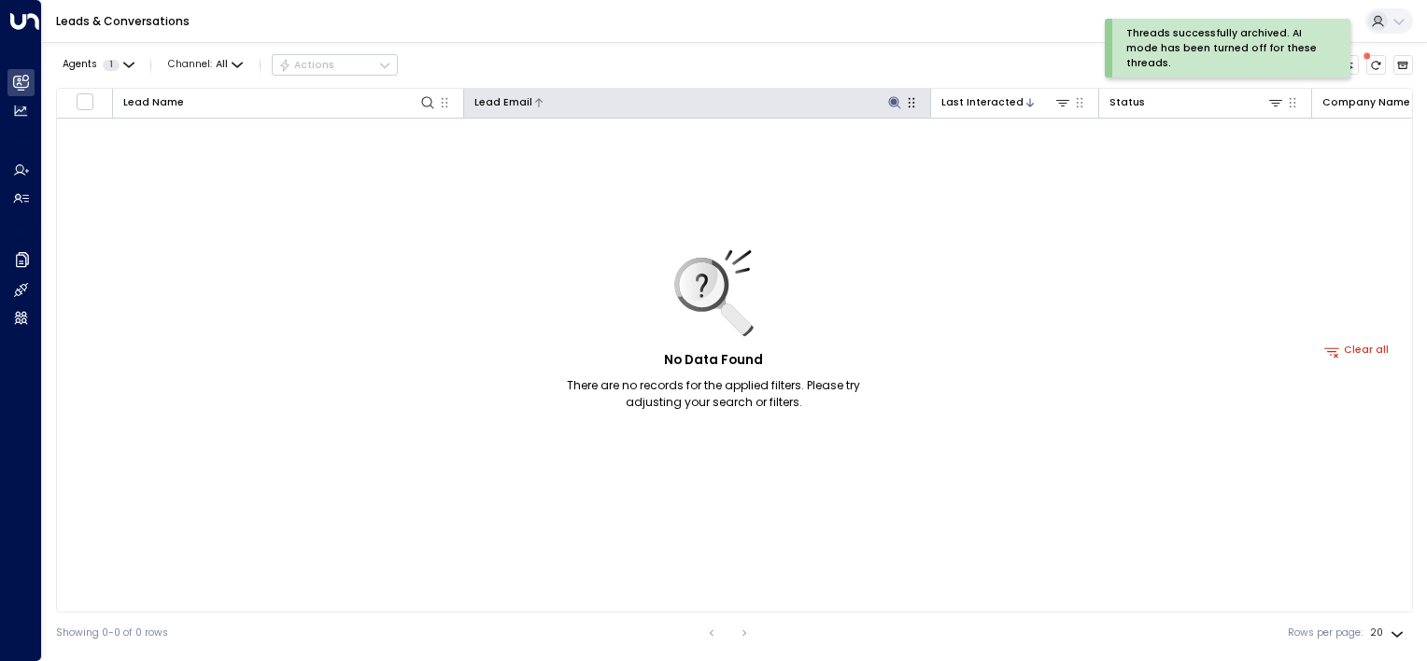
click at [896, 97] on icon at bounding box center [894, 102] width 12 height 12
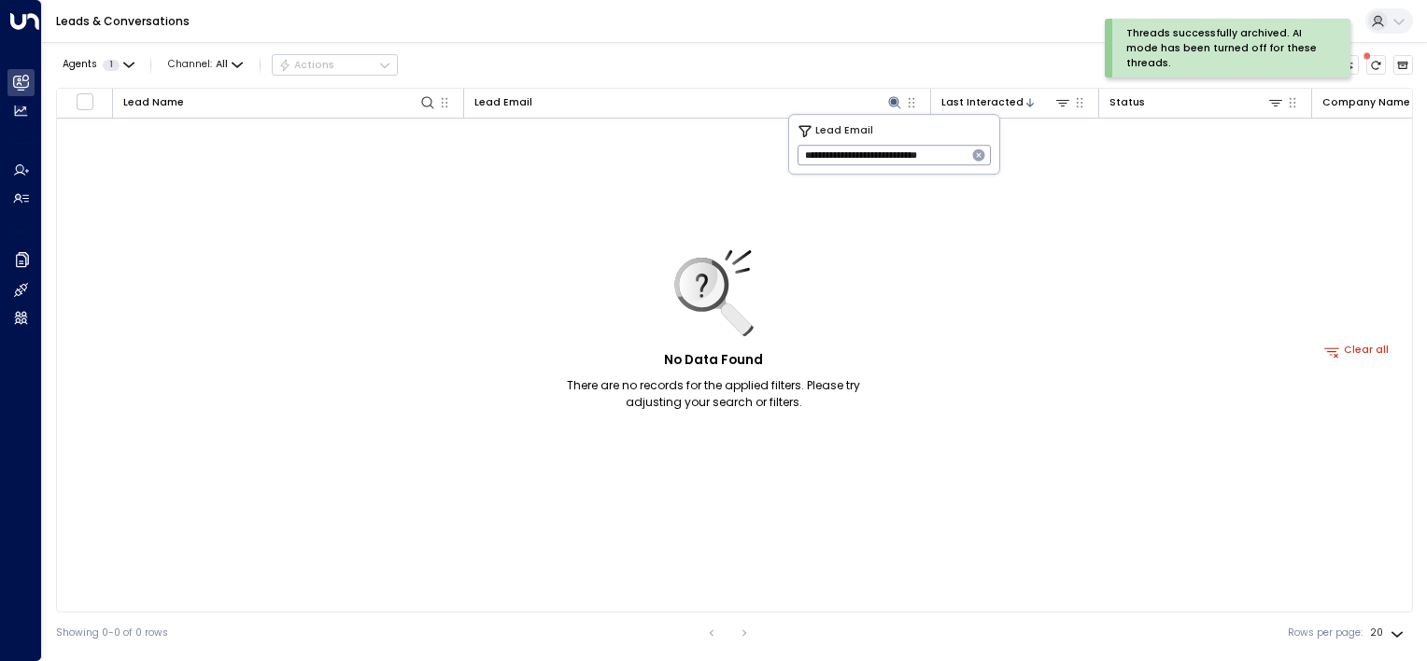
scroll to position [0, 4]
click at [977, 156] on icon "button" at bounding box center [978, 155] width 15 height 15
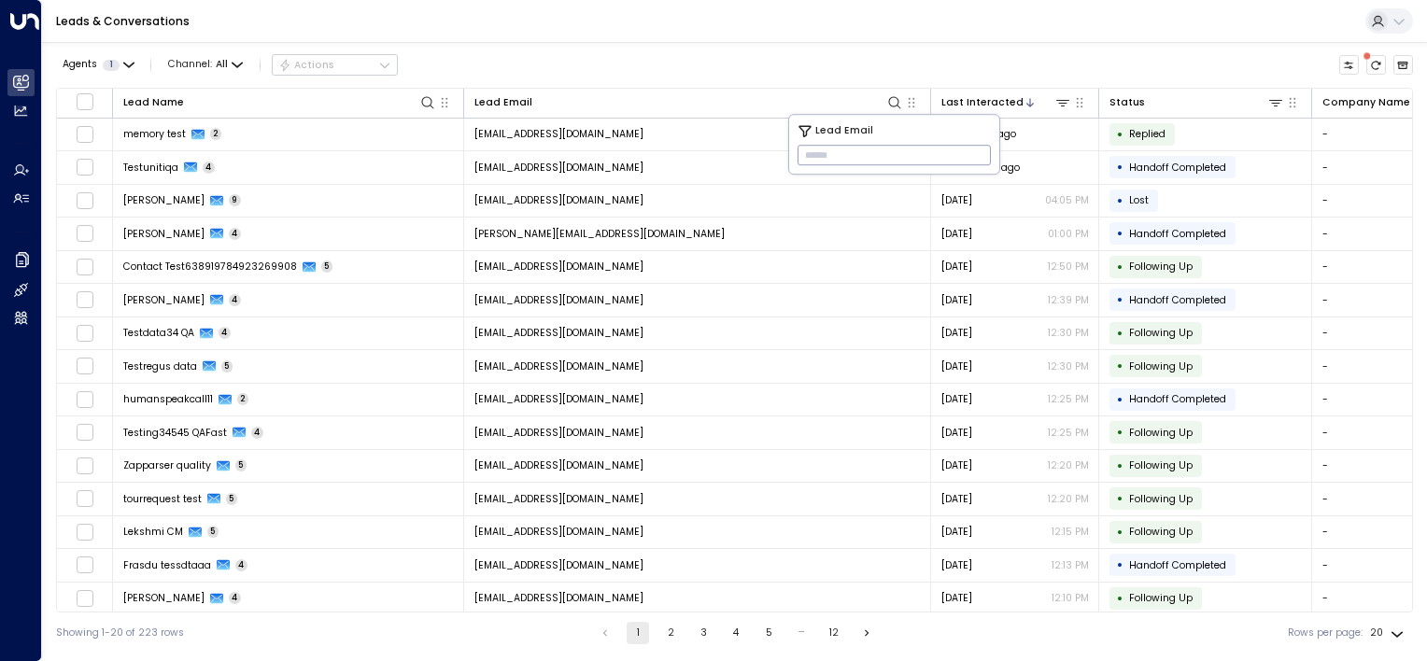
click at [776, 75] on div "Agents 1 Channel: All Actions" at bounding box center [734, 65] width 1357 height 32
